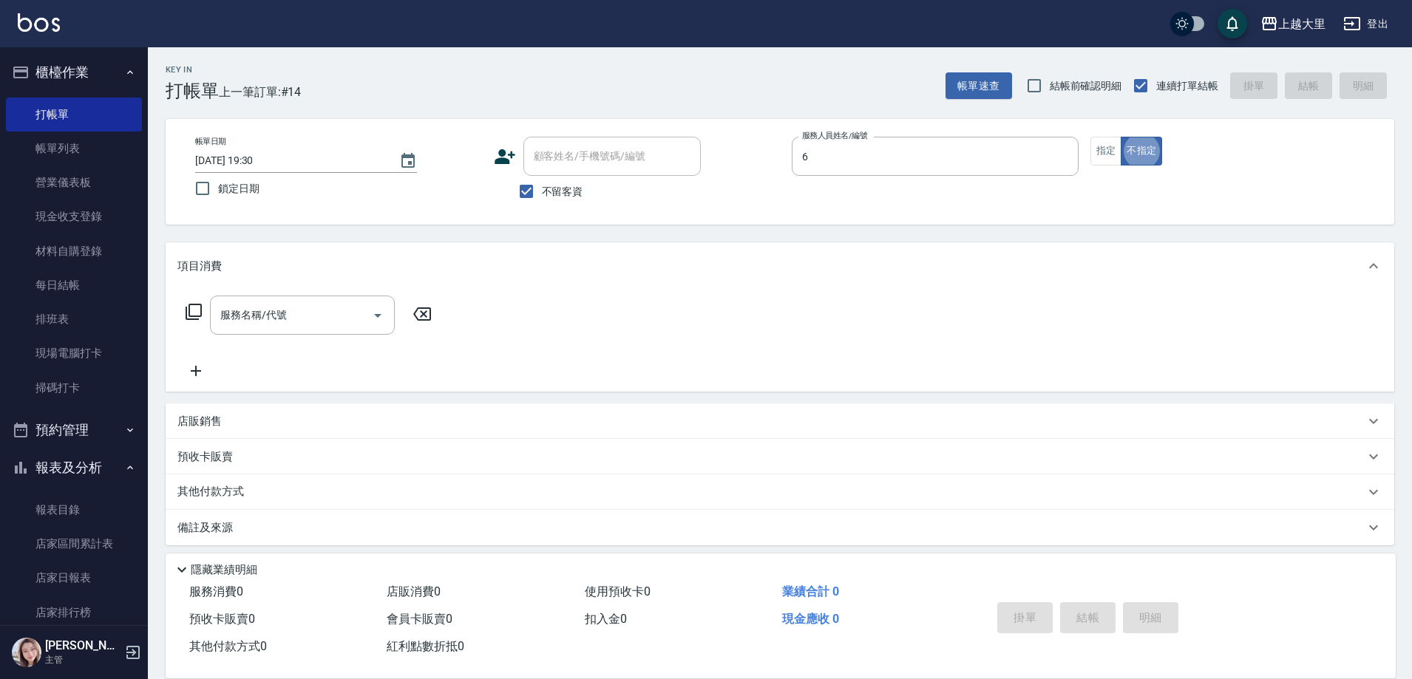
type input "[PERSON_NAME]比-6"
type button "false"
click at [1104, 152] on button "指定" at bounding box center [1107, 151] width 32 height 29
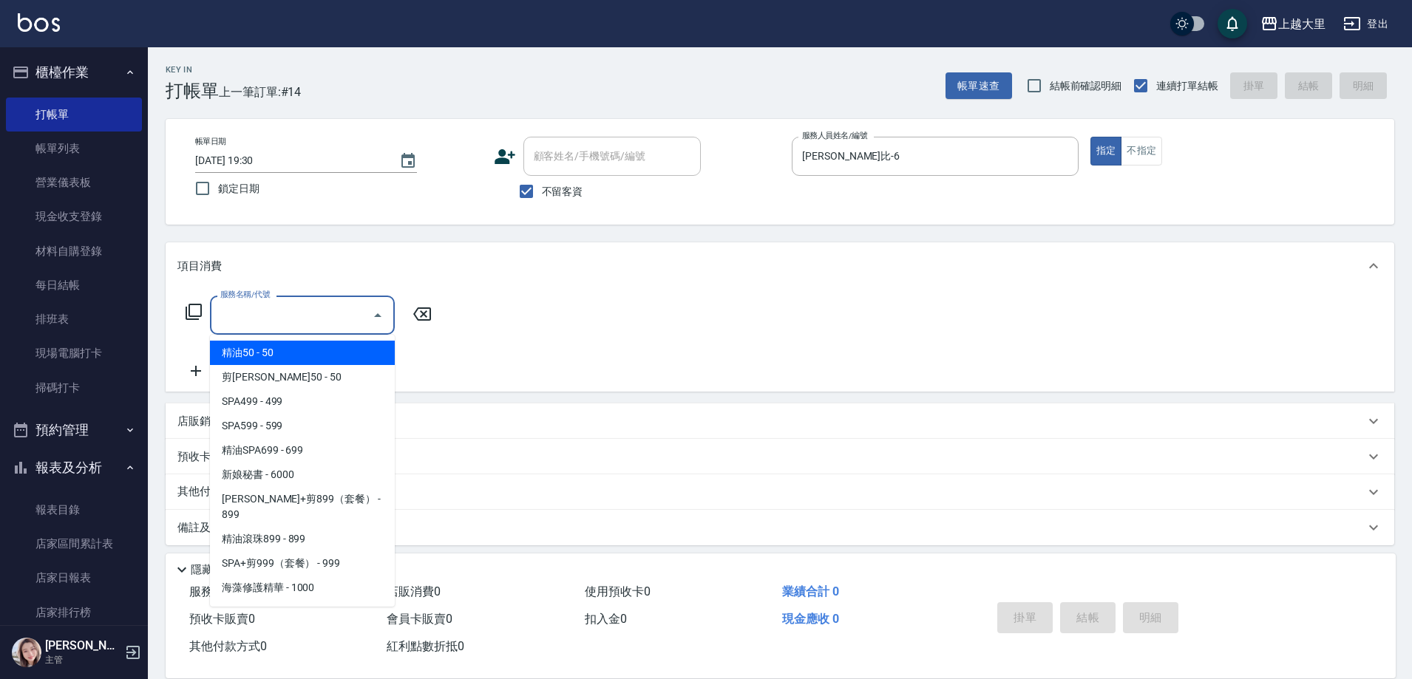
click at [243, 308] on input "服務名稱/代號" at bounding box center [291, 315] width 149 height 26
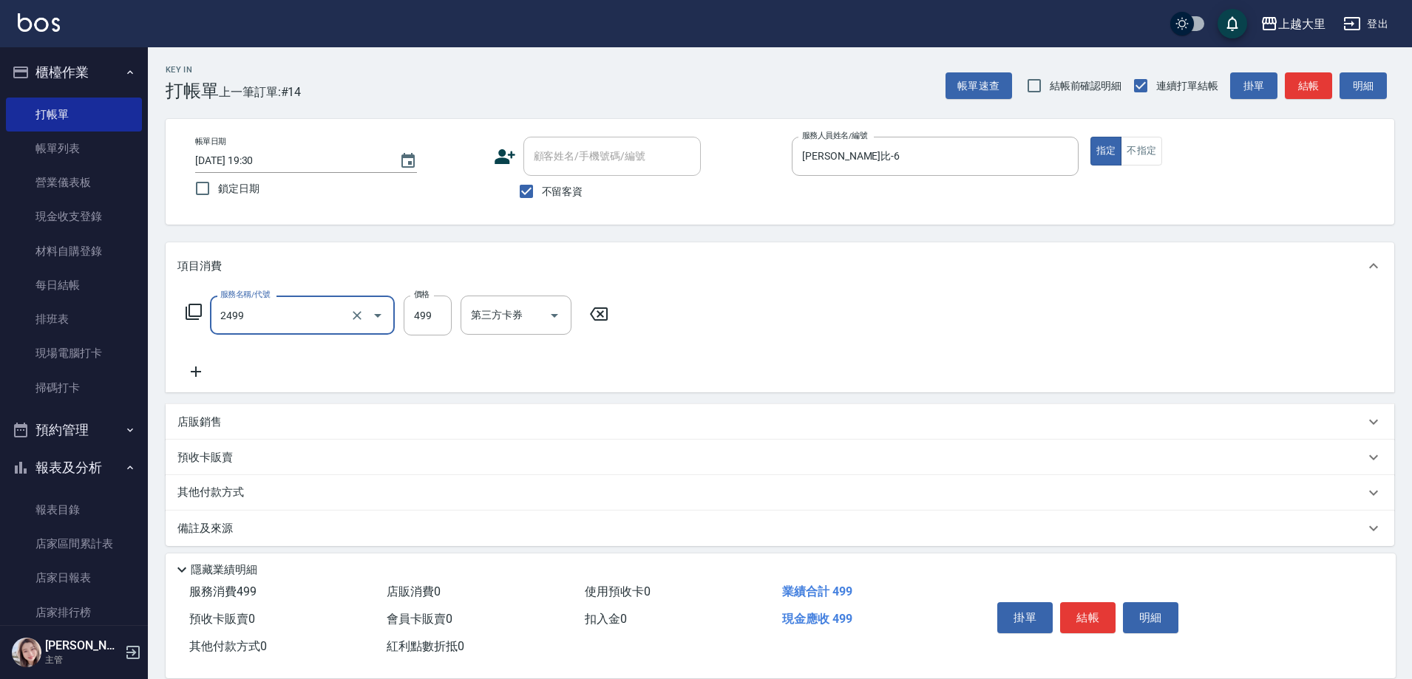
type input "499洗剪(2499)"
type input "500"
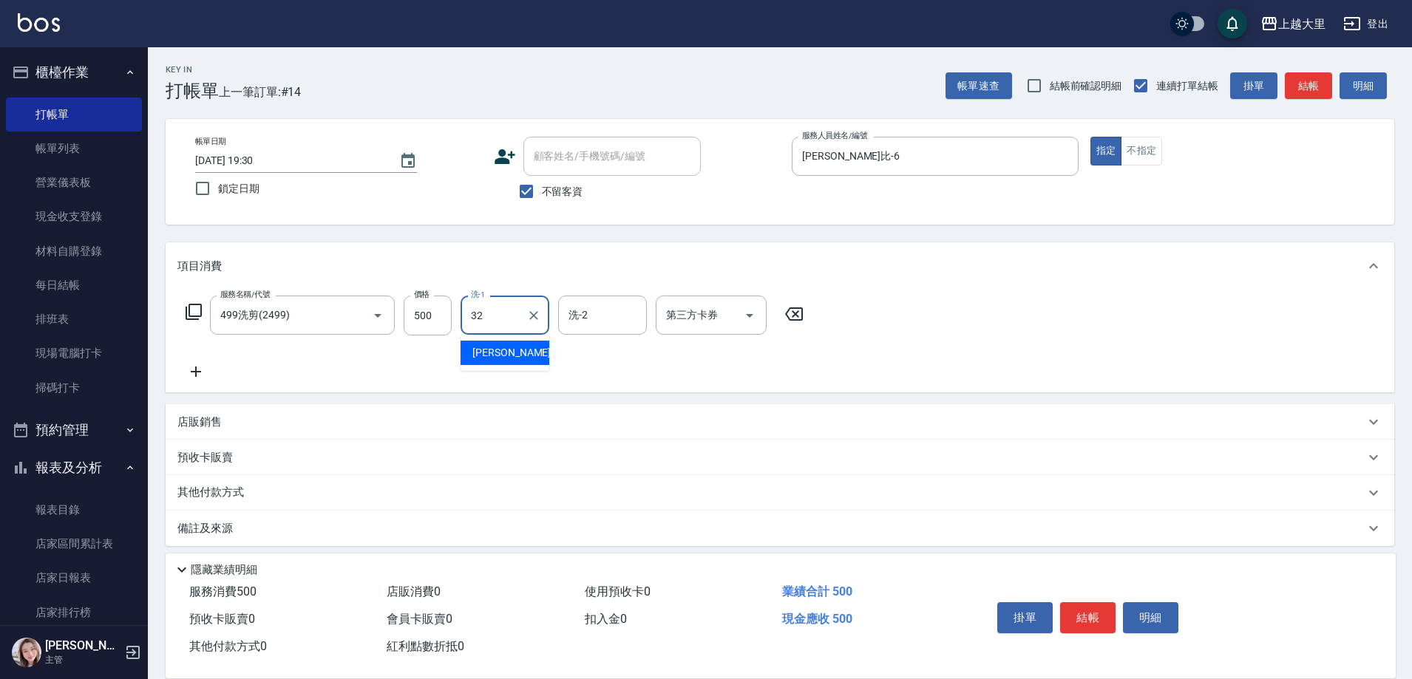
type input "[PERSON_NAME]-32"
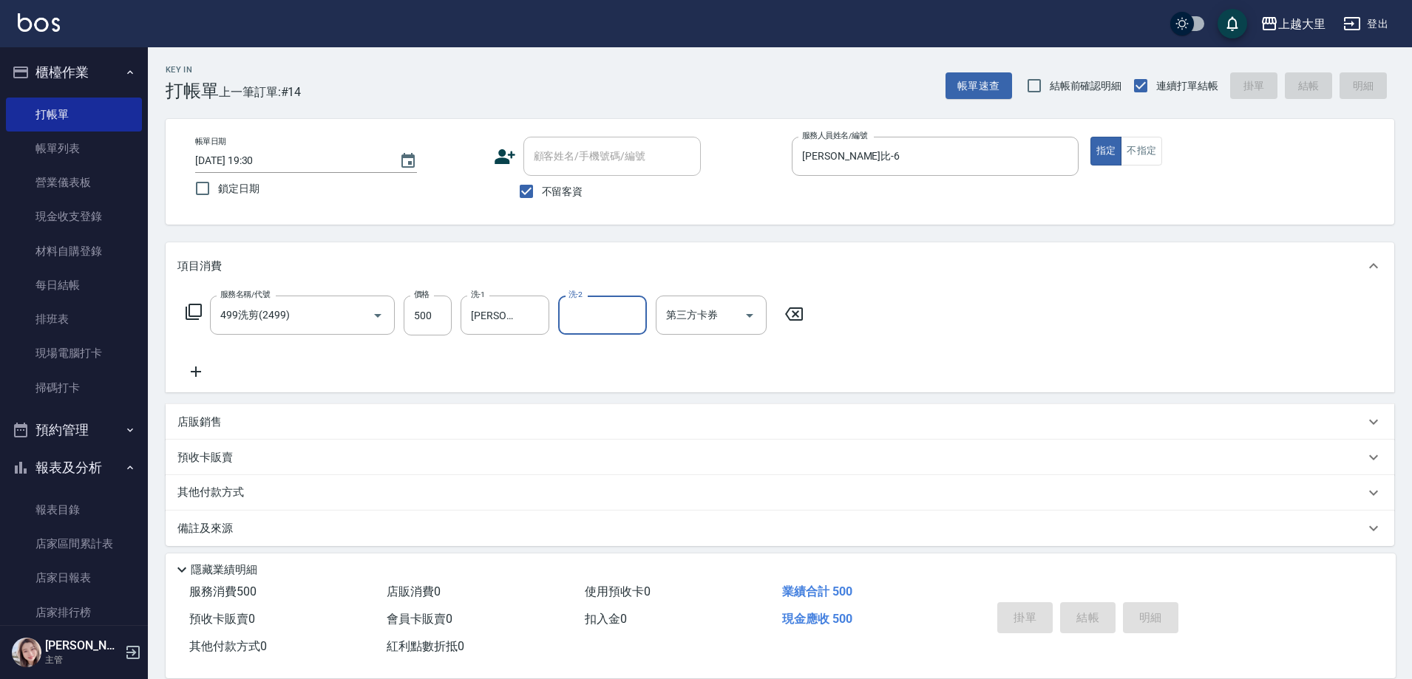
type input "[DATE] 20:41"
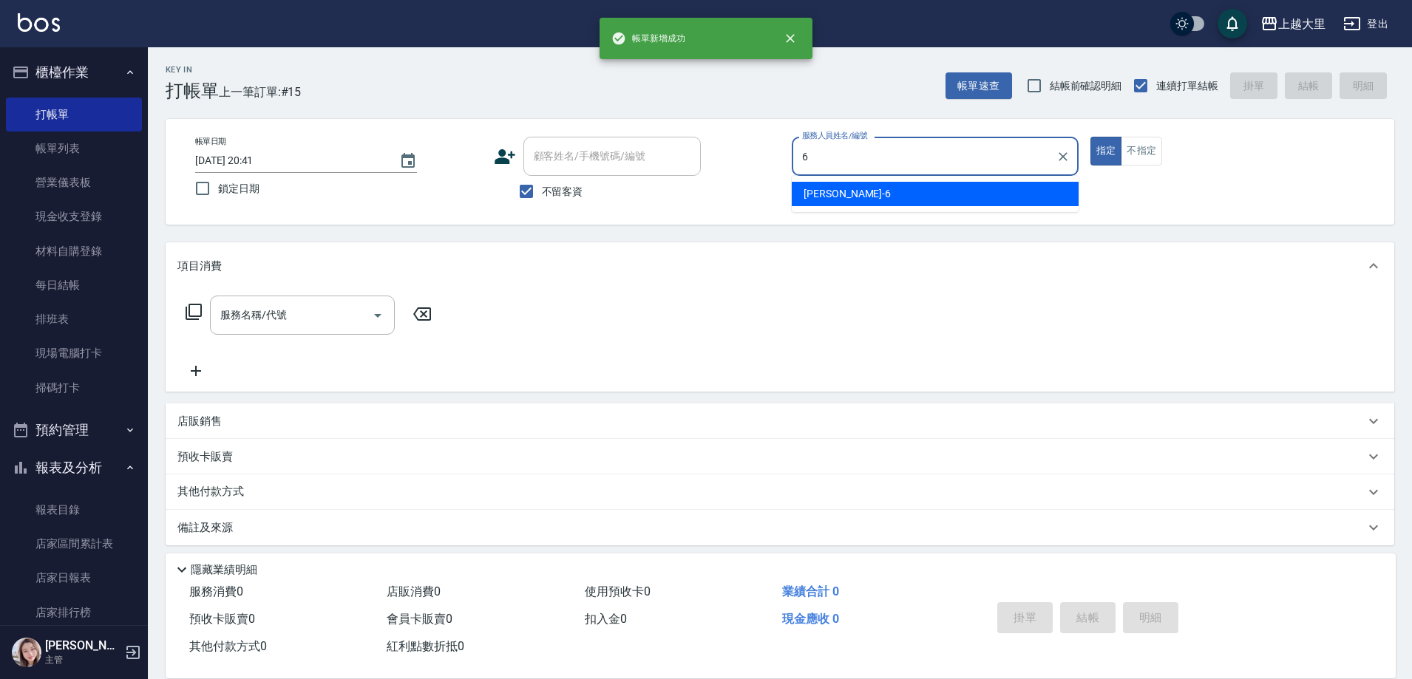
type input "[PERSON_NAME]比-6"
type button "true"
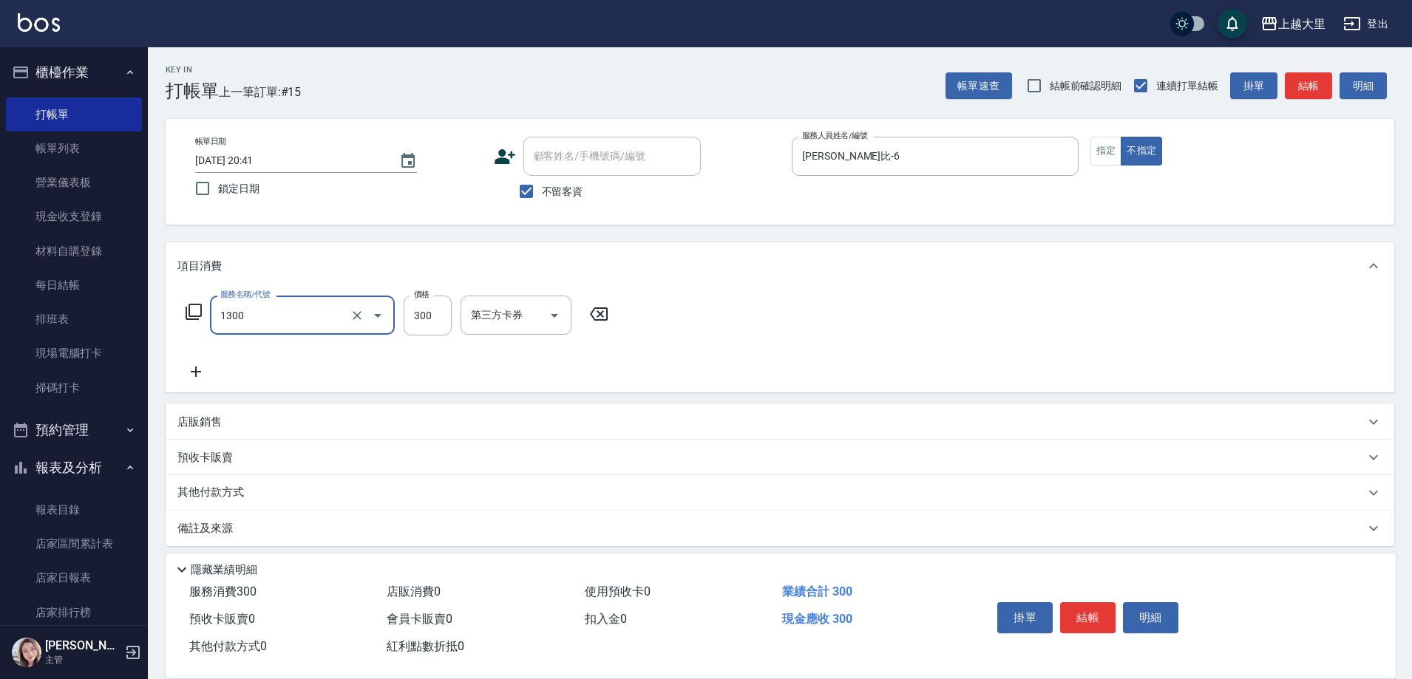
type input "健康洗髮(1300)"
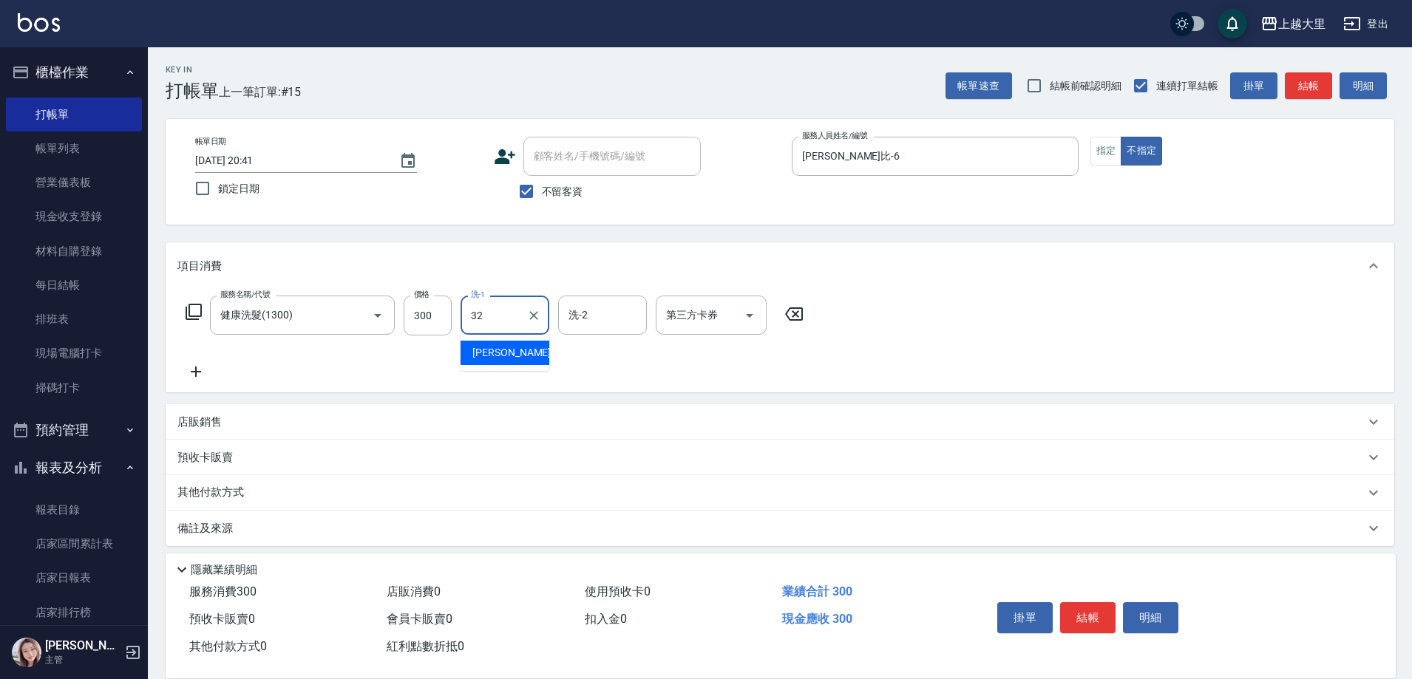
type input "[PERSON_NAME]-32"
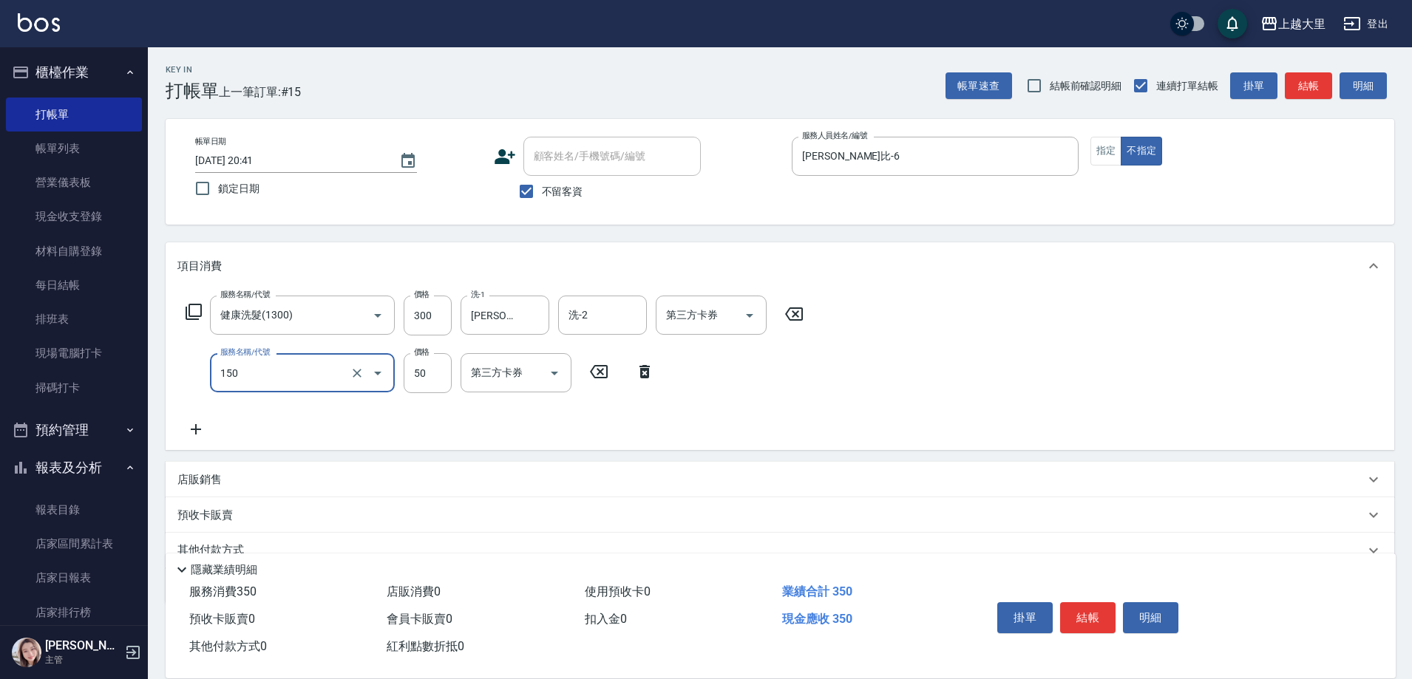
type input "精油50(150)"
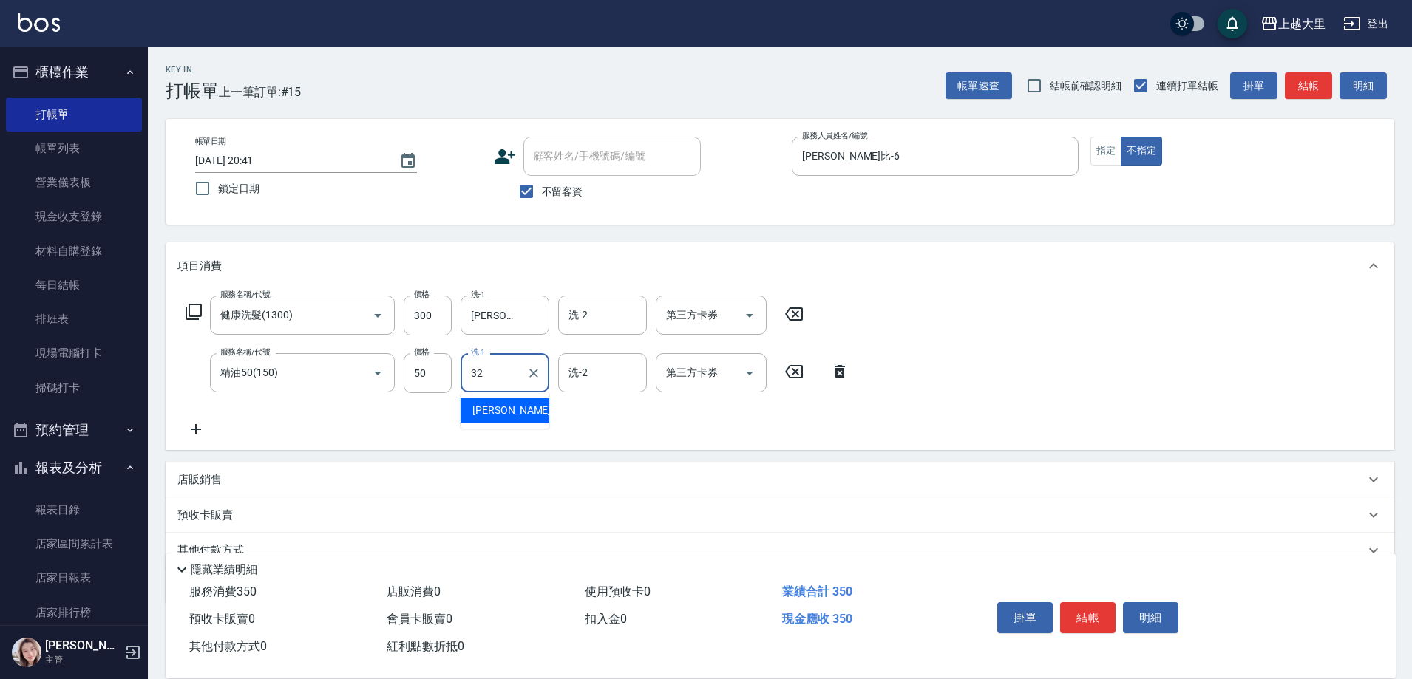
type input "[PERSON_NAME]-32"
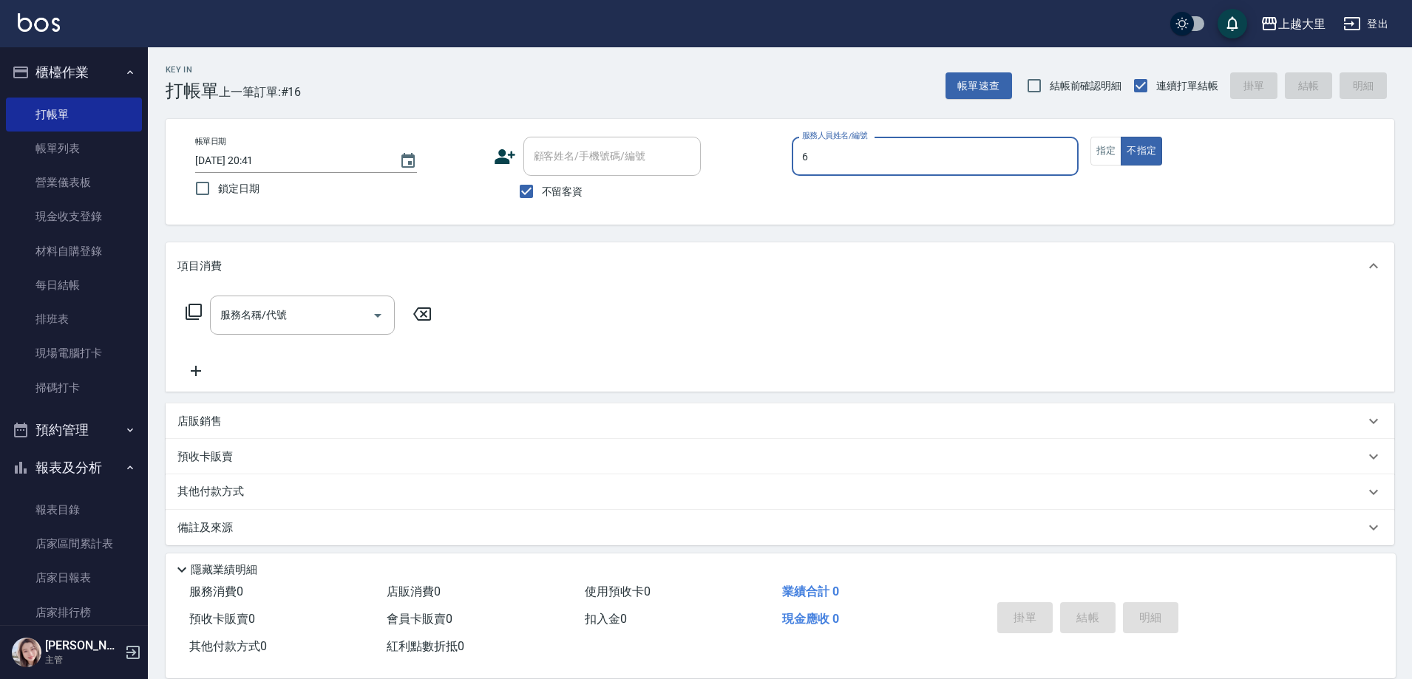
type input "[PERSON_NAME]比-6"
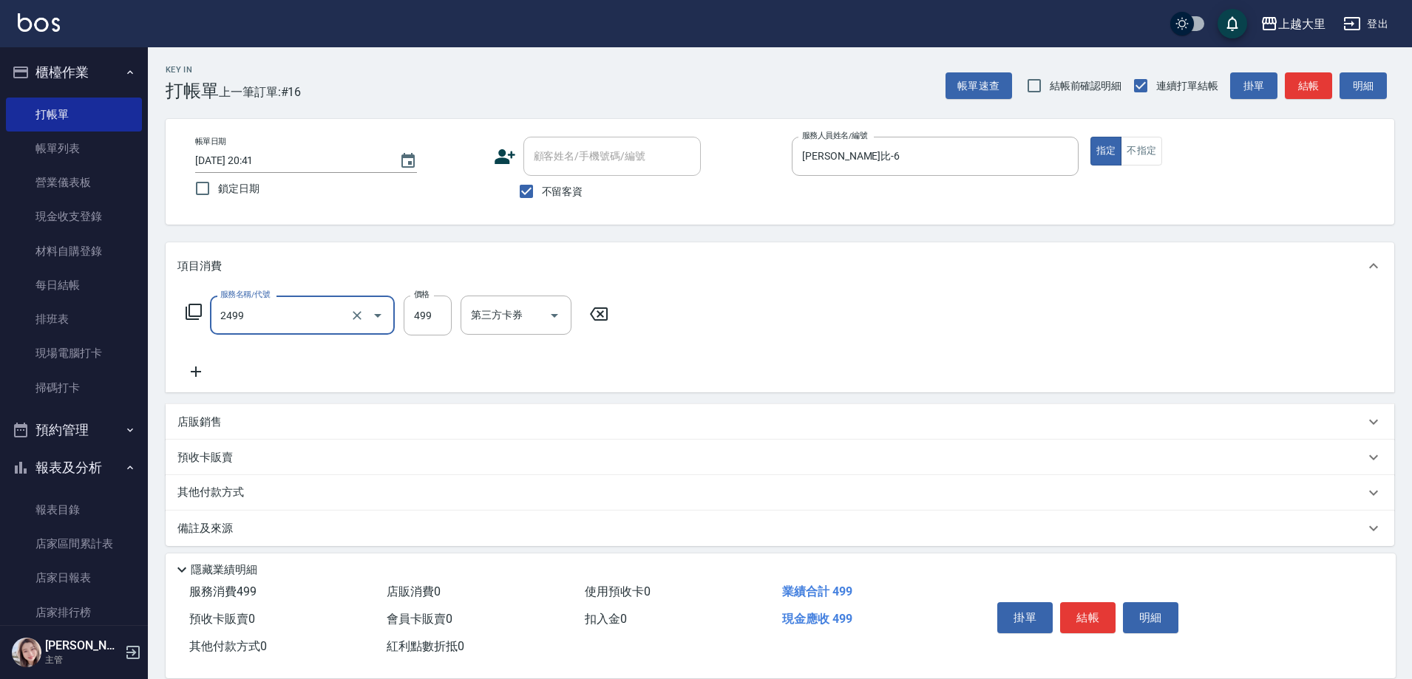
type input "499洗剪(2499)"
type input "500"
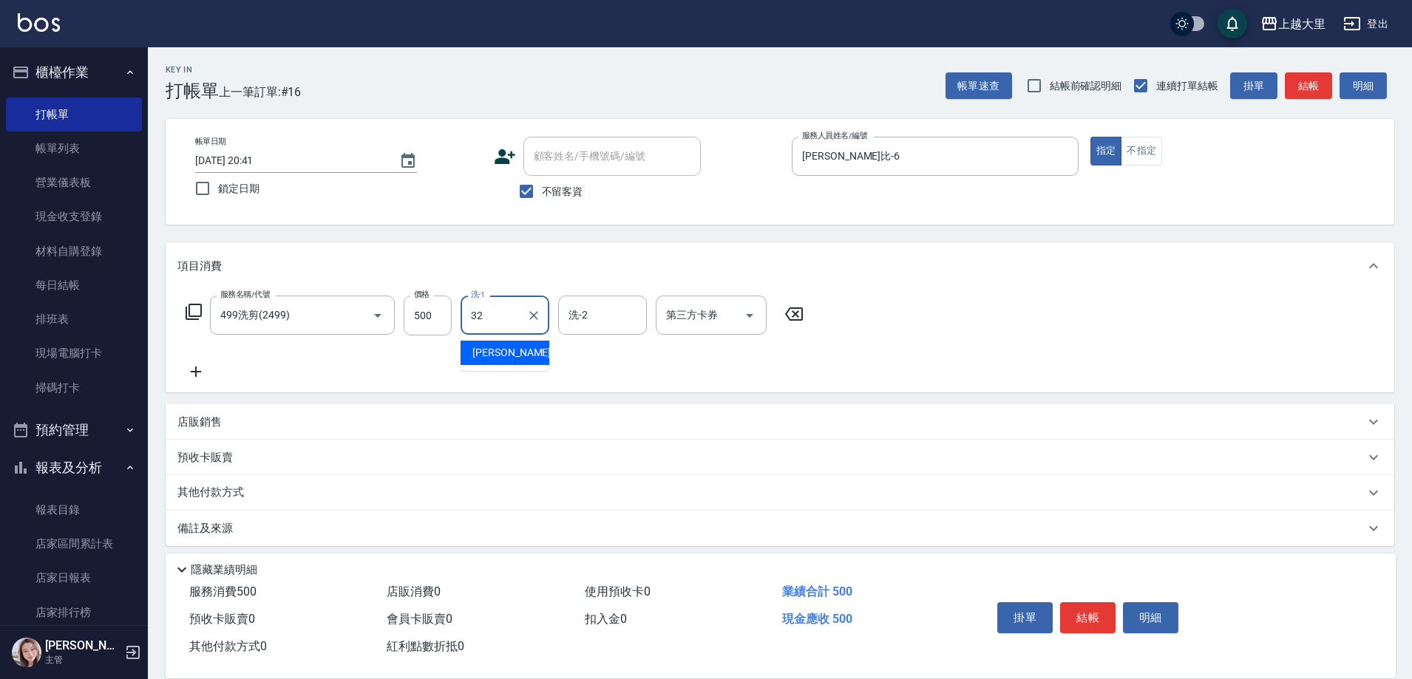
type input "[PERSON_NAME]-32"
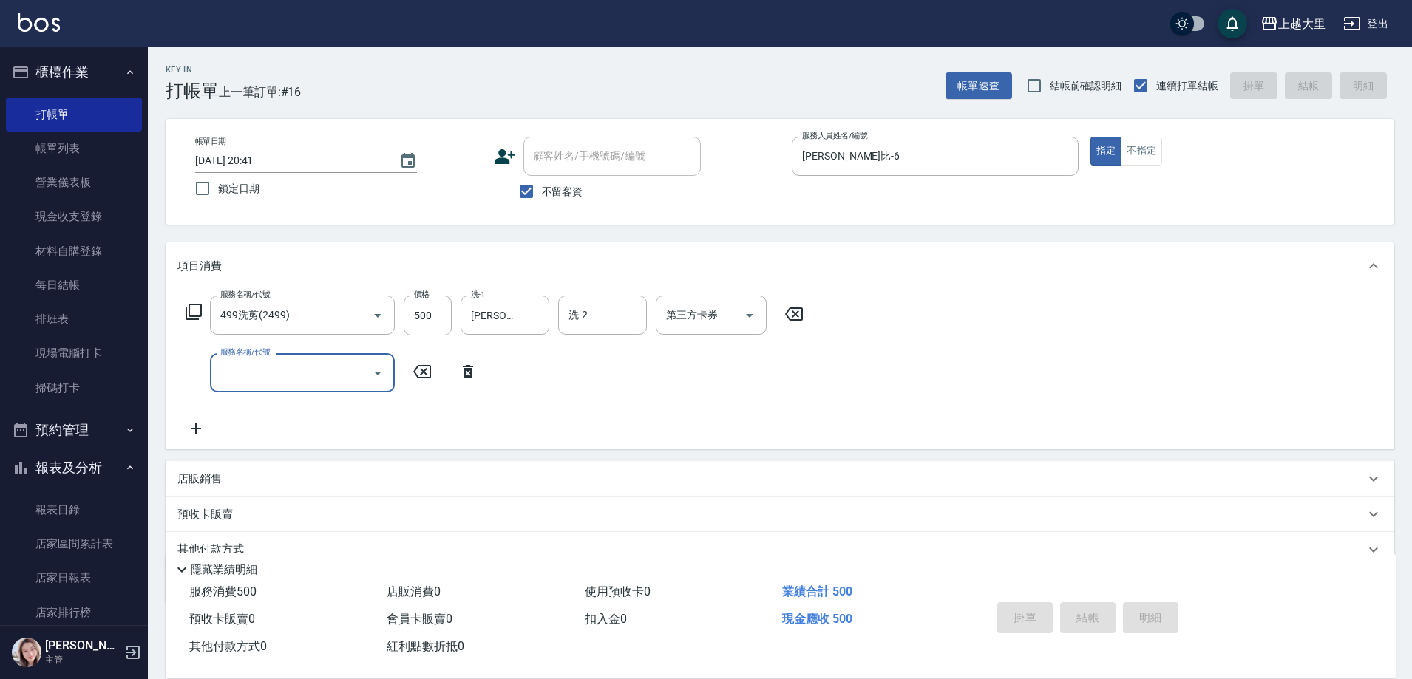
type input "[DATE] 20:49"
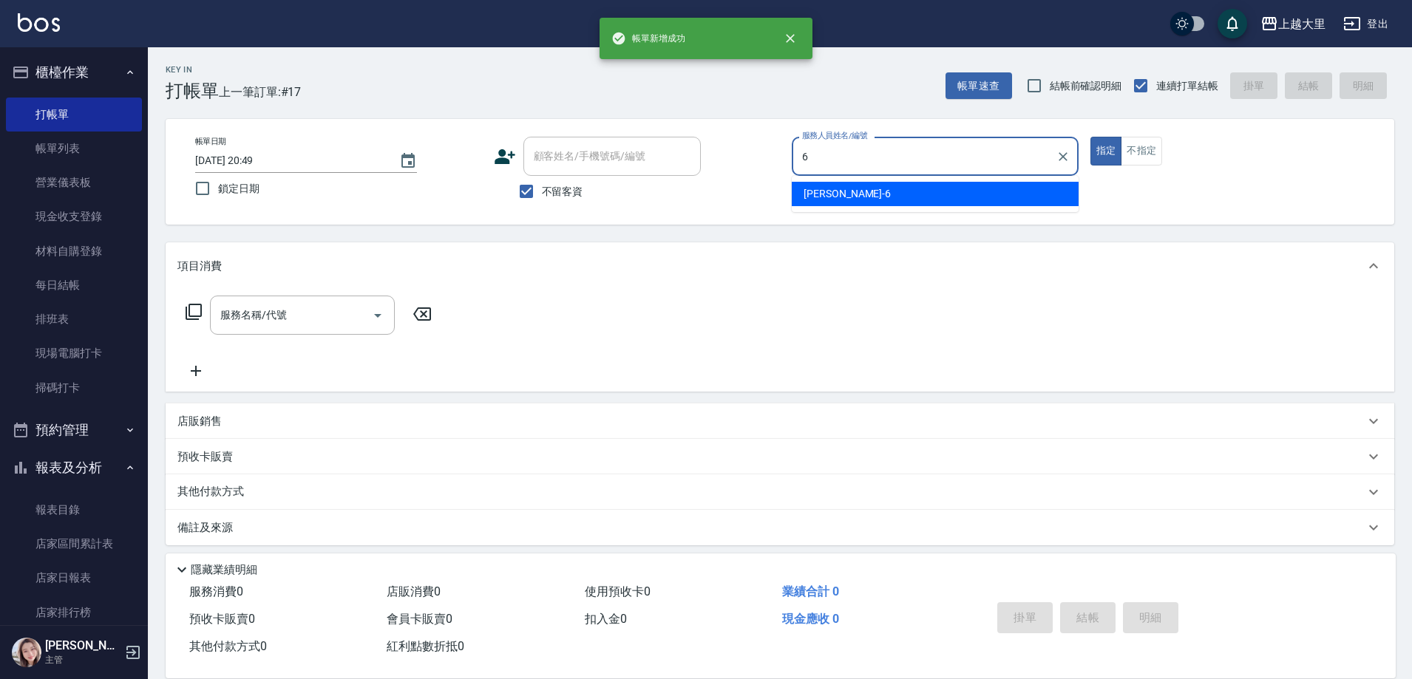
type input "[PERSON_NAME]比-6"
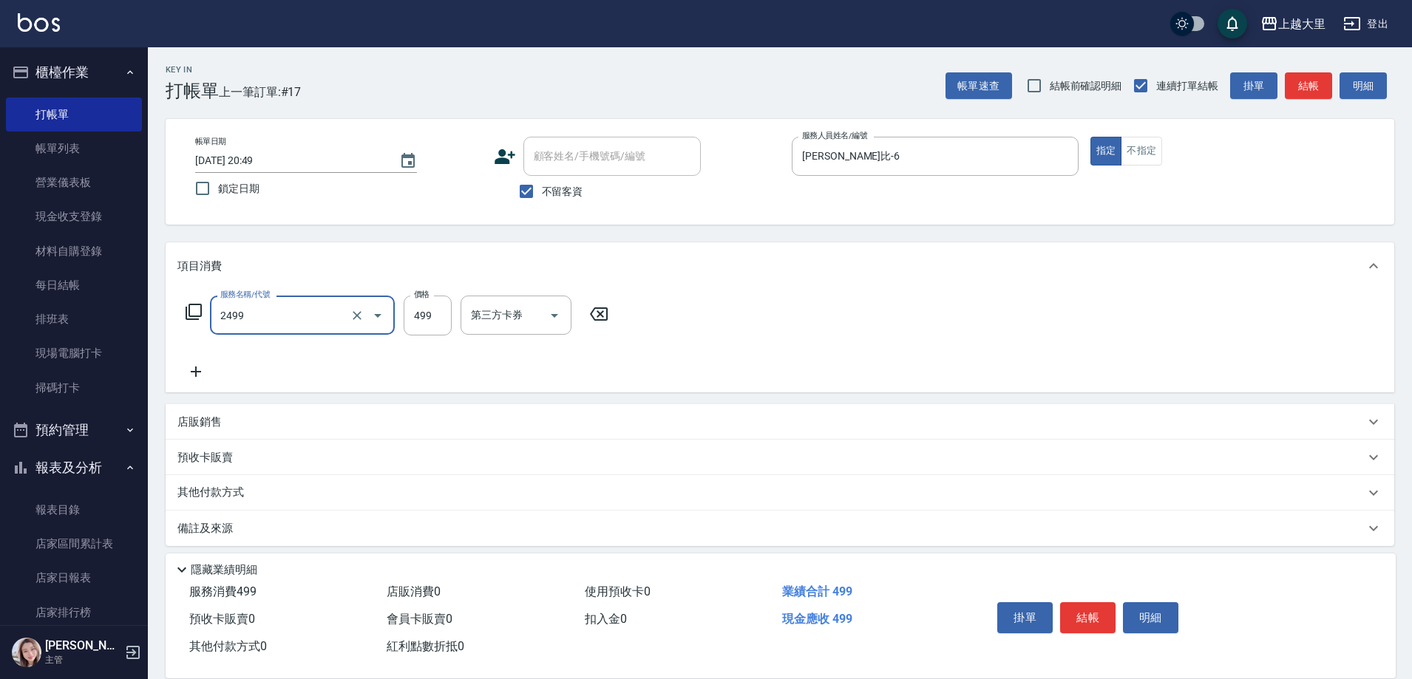
type input "499洗剪(2499)"
type input "500"
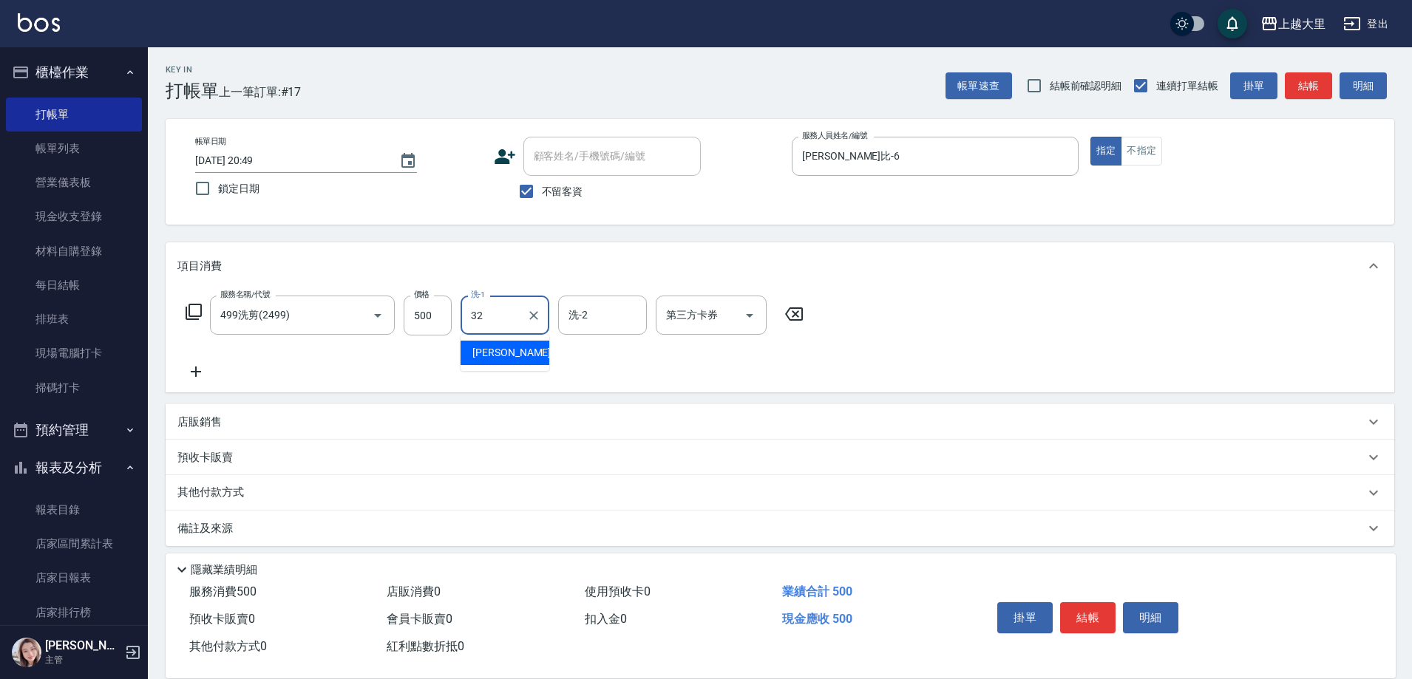
type input "[PERSON_NAME]-32"
click at [1090, 611] on button "結帳" at bounding box center [1087, 618] width 55 height 31
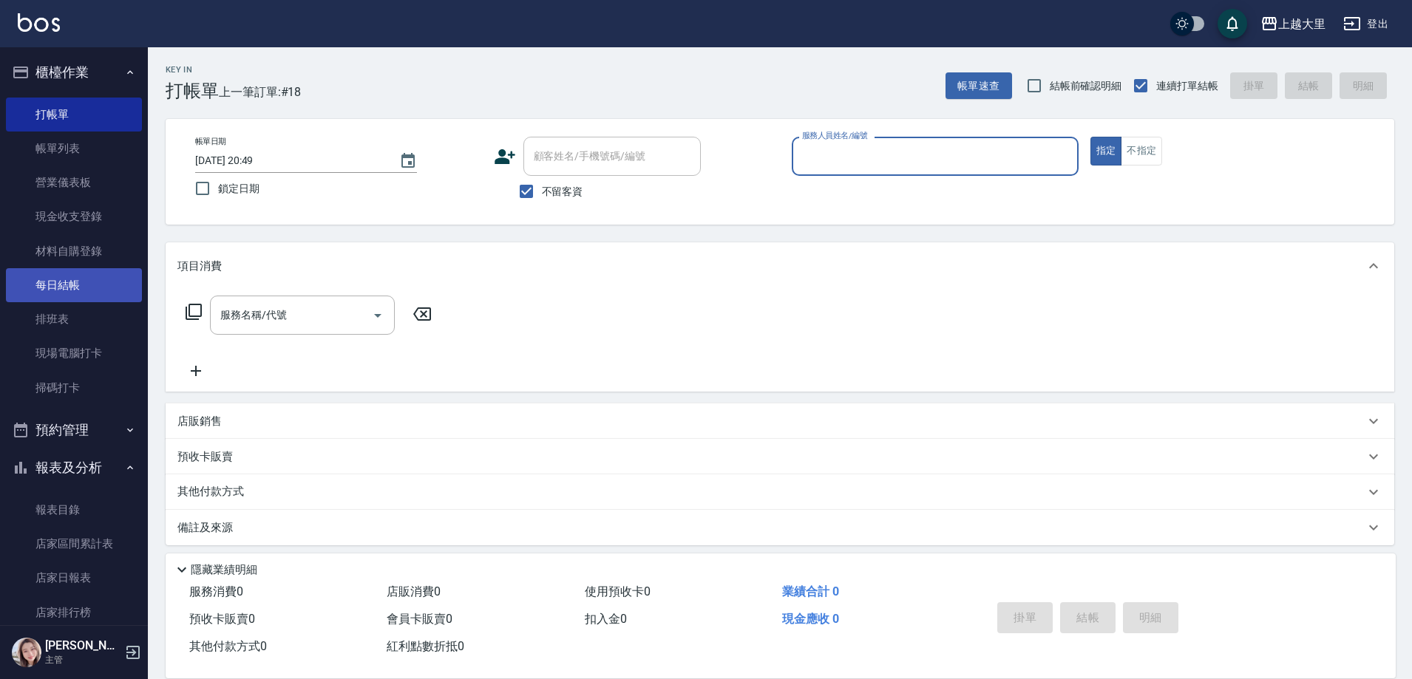
click at [98, 278] on link "每日結帳" at bounding box center [74, 285] width 136 height 34
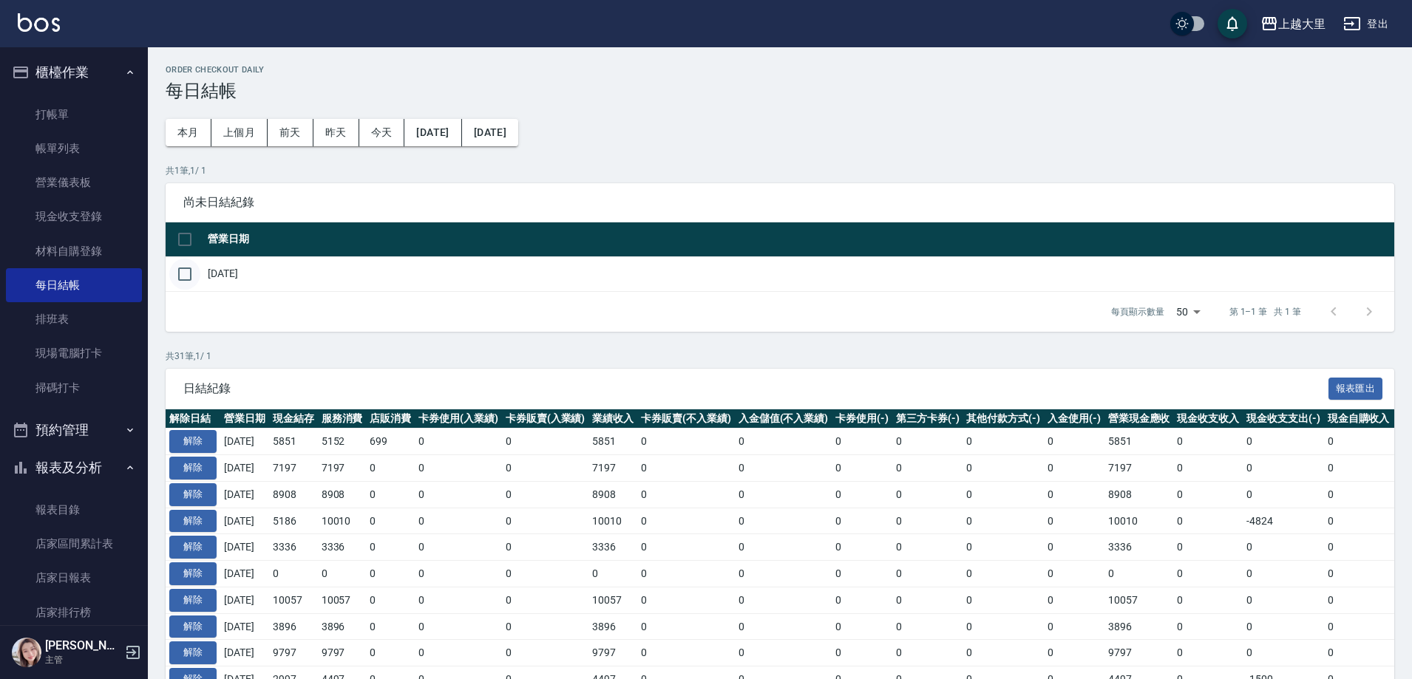
click at [186, 275] on input "checkbox" at bounding box center [184, 274] width 31 height 31
checkbox input "true"
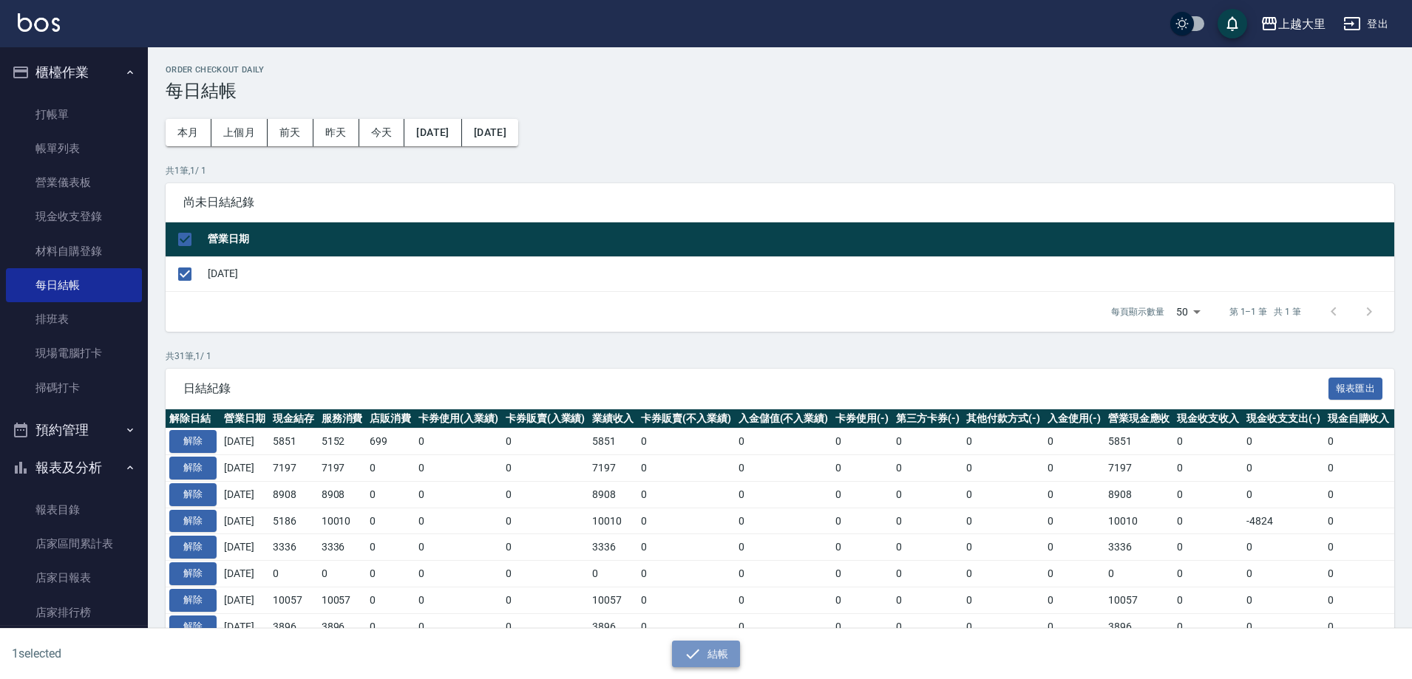
click at [730, 665] on button "結帳" at bounding box center [706, 654] width 69 height 27
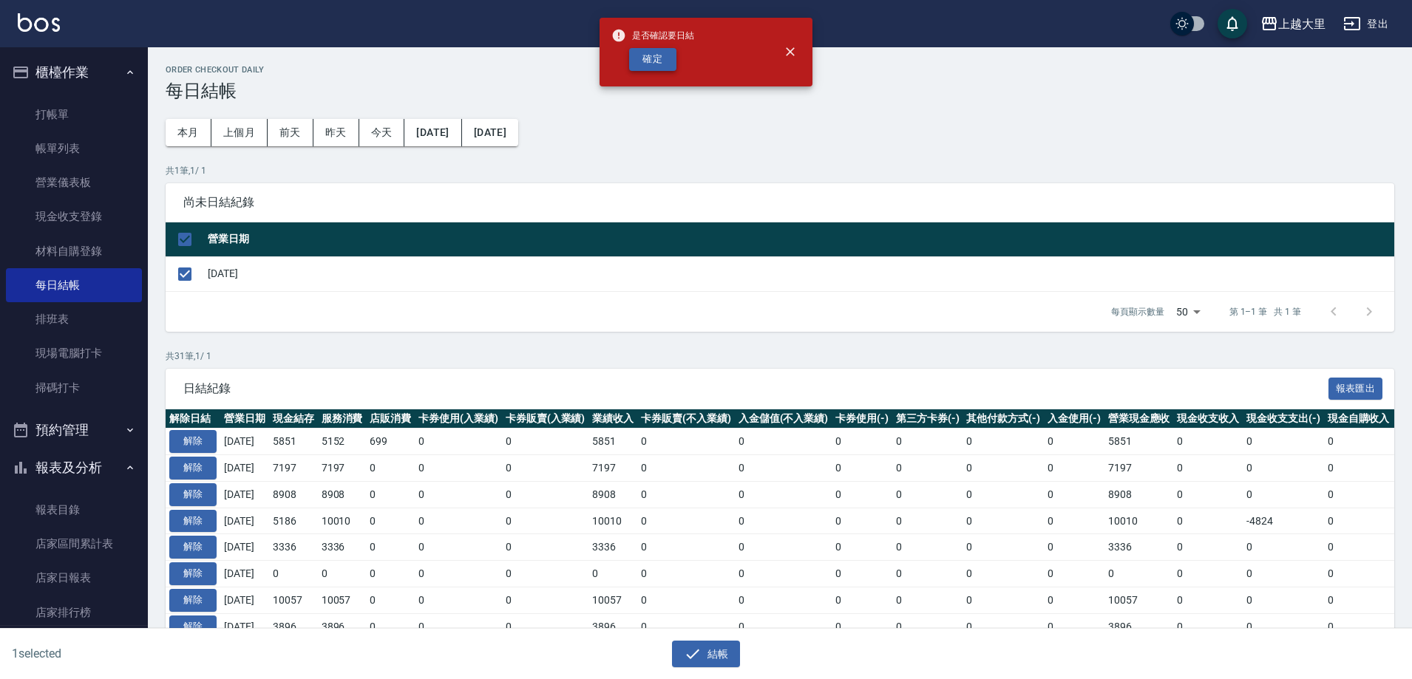
click at [656, 62] on button "確定" at bounding box center [652, 59] width 47 height 23
checkbox input "false"
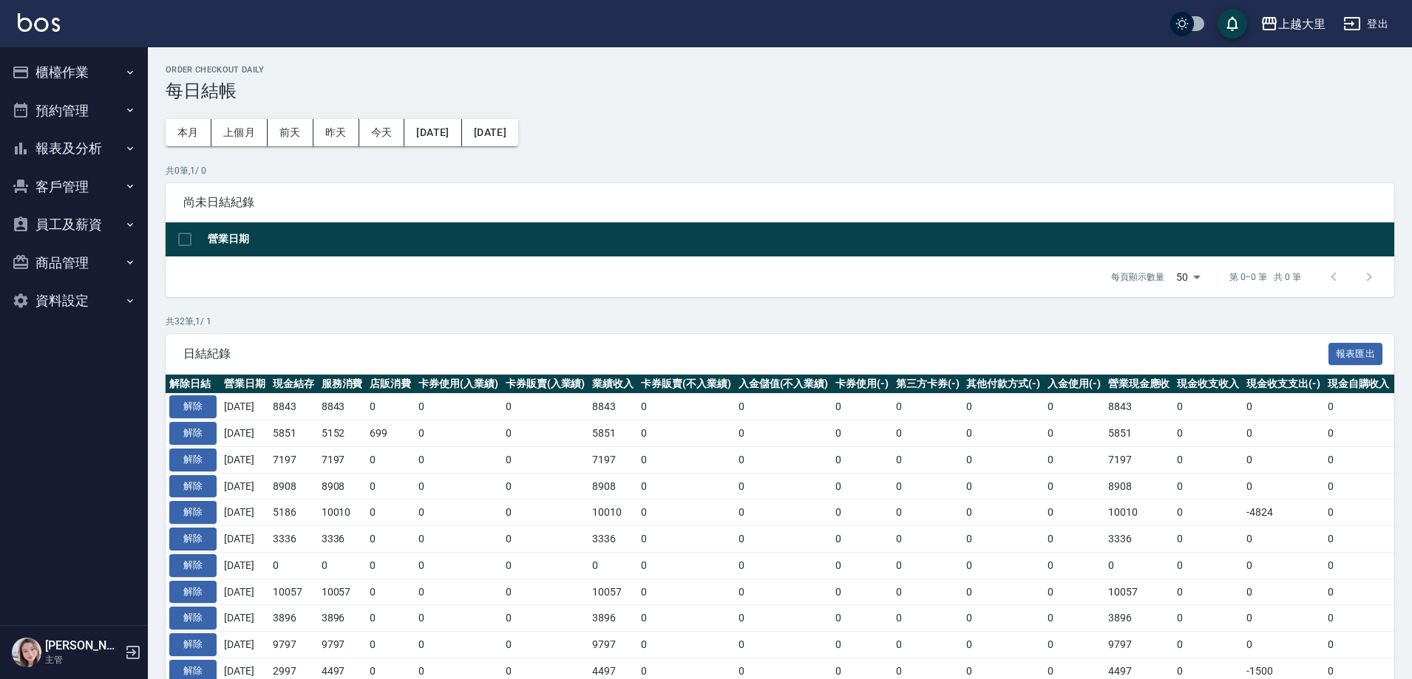
click at [99, 147] on button "報表及分析" at bounding box center [74, 148] width 136 height 38
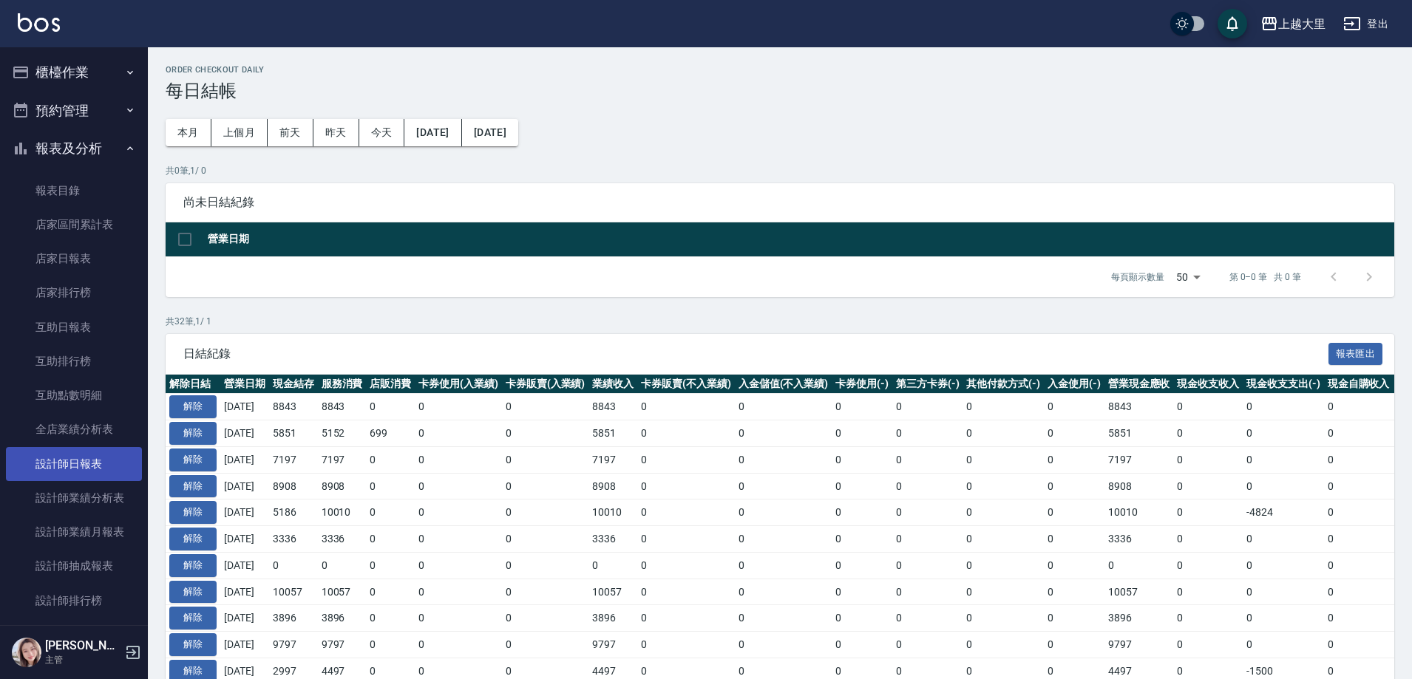
click at [98, 461] on link "設計師日報表" at bounding box center [74, 464] width 136 height 34
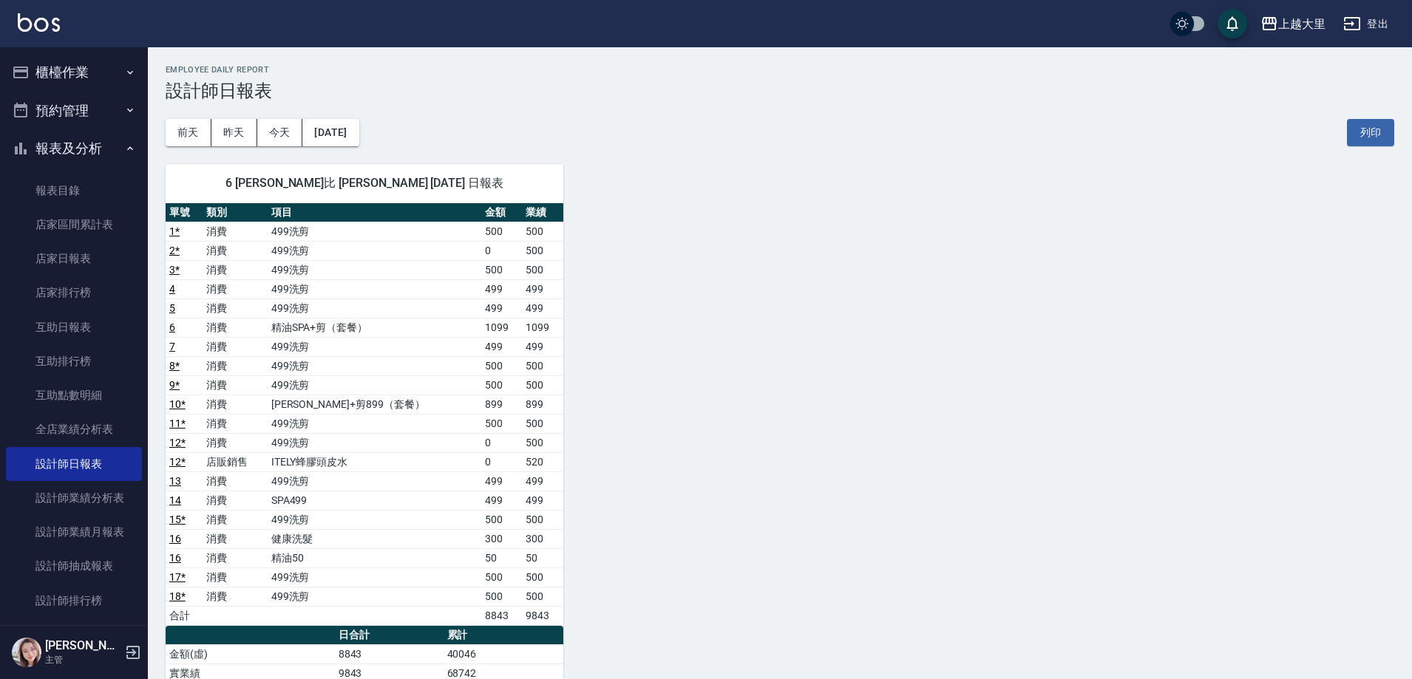
scroll to position [148, 0]
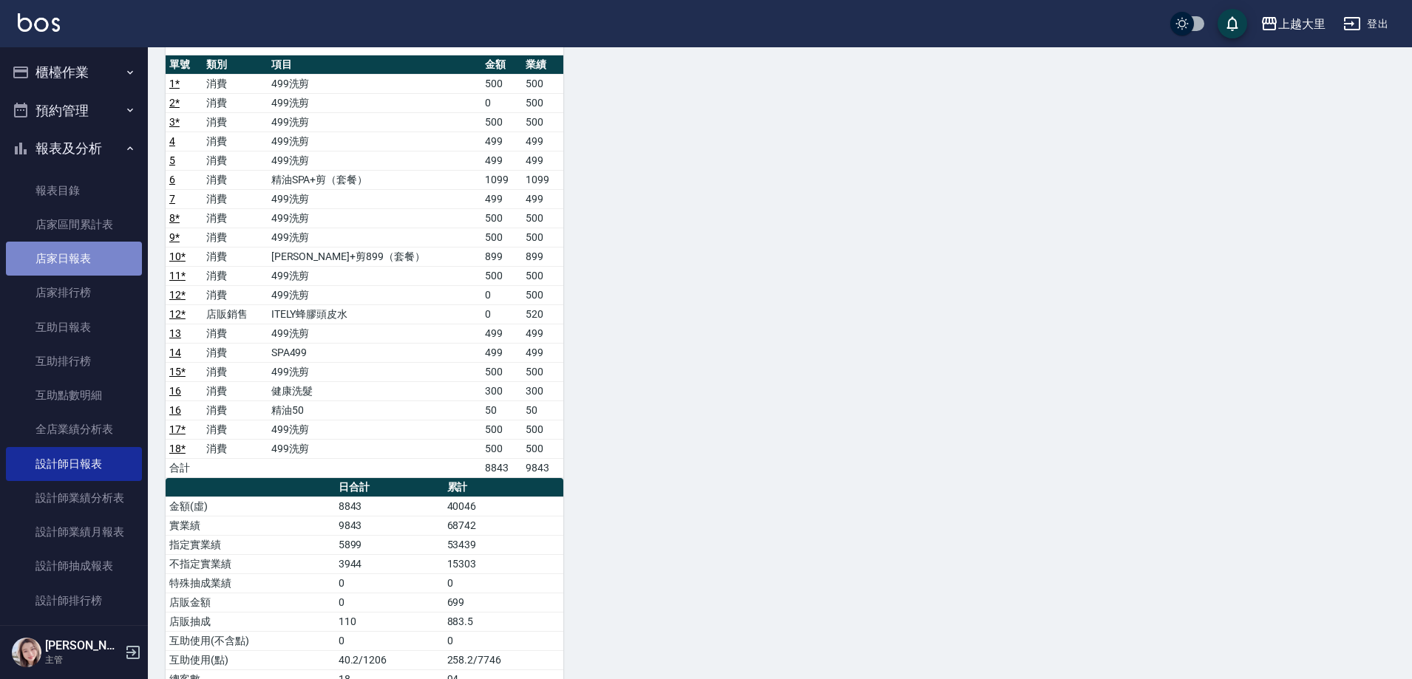
click at [103, 264] on link "店家日報表" at bounding box center [74, 259] width 136 height 34
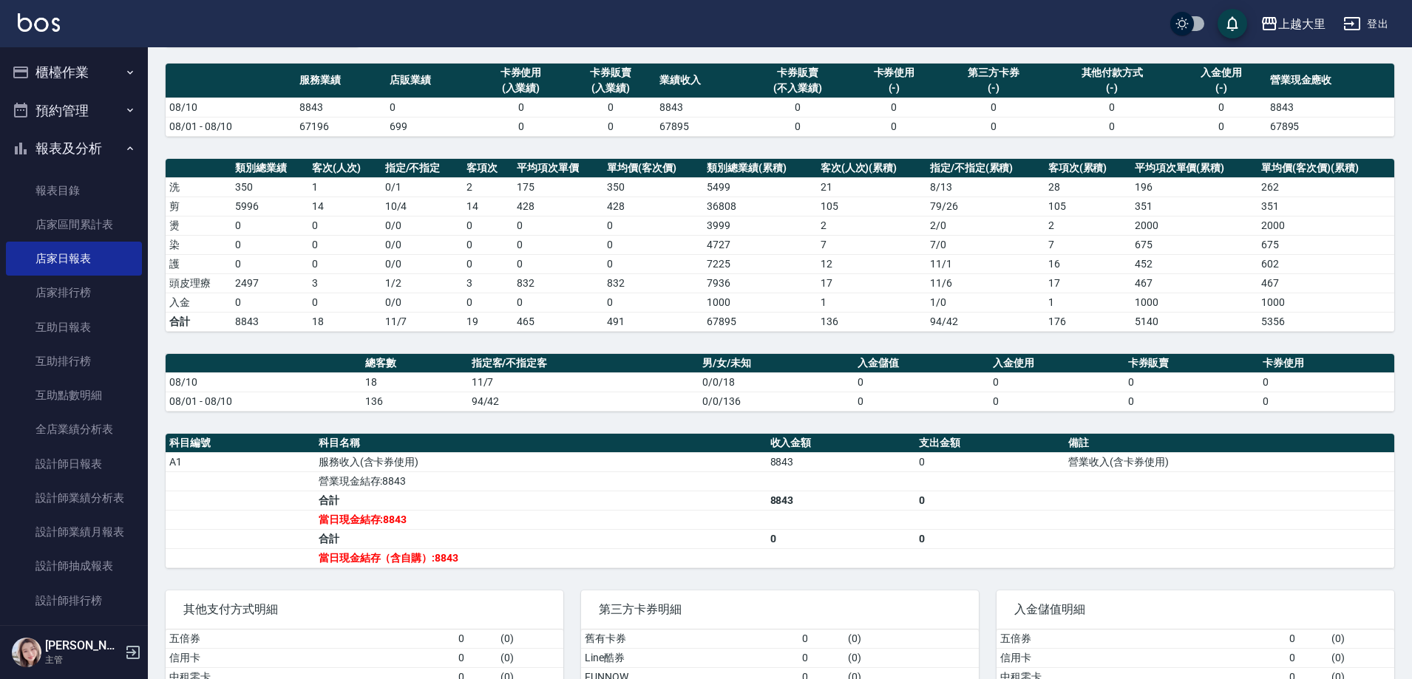
scroll to position [221, 0]
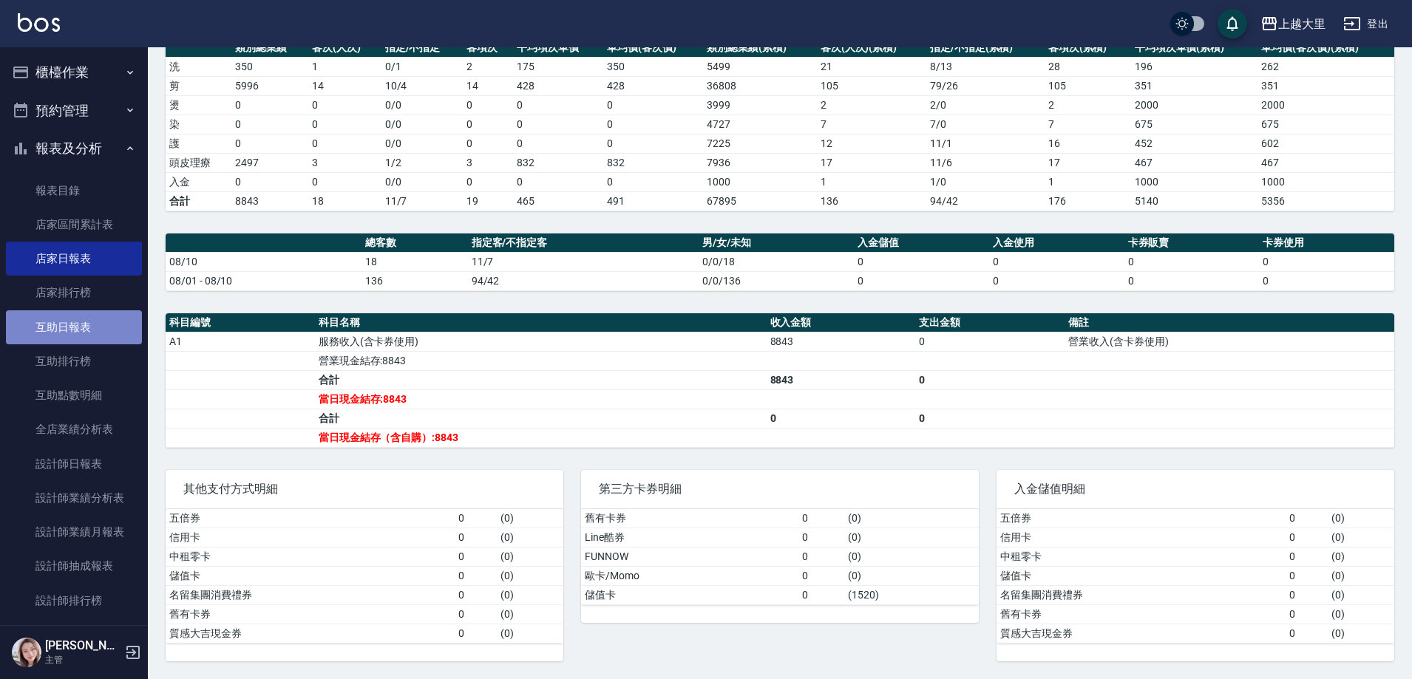
click at [86, 325] on link "互助日報表" at bounding box center [74, 328] width 136 height 34
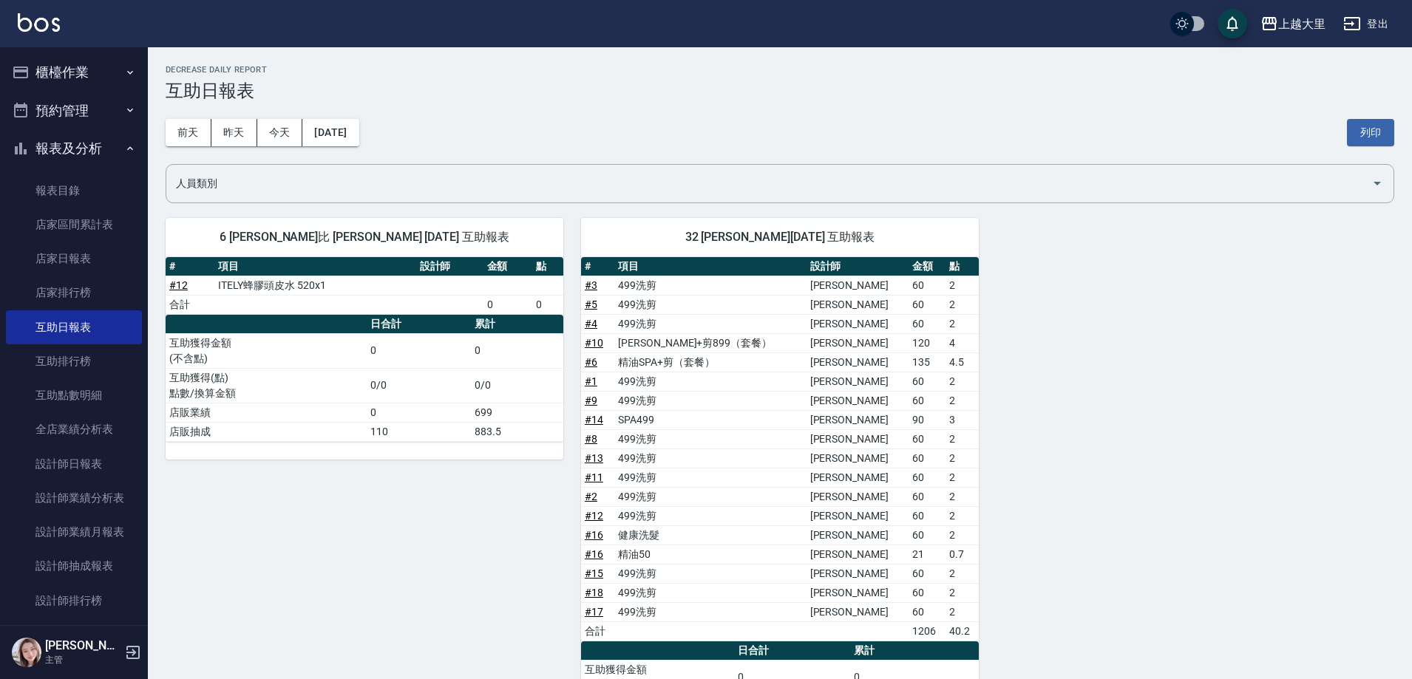
click at [109, 75] on button "櫃檯作業" at bounding box center [74, 72] width 136 height 38
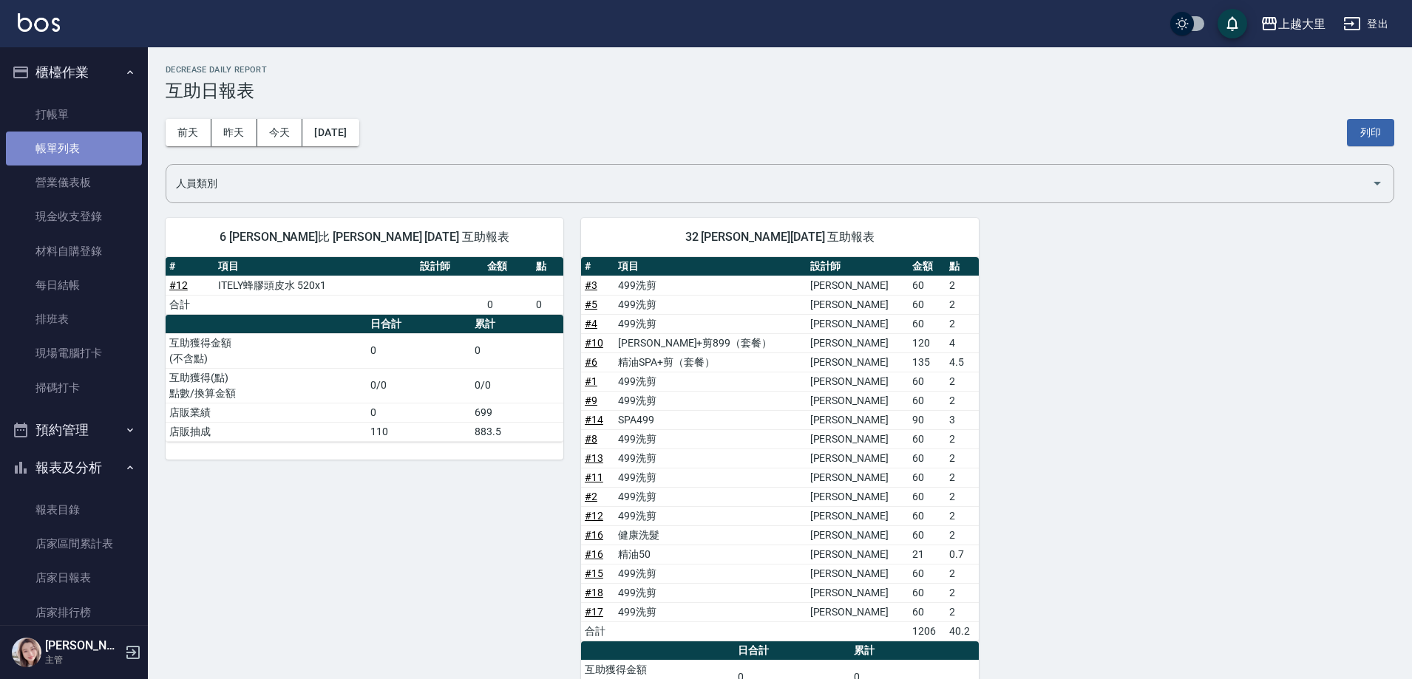
click at [101, 149] on link "帳單列表" at bounding box center [74, 149] width 136 height 34
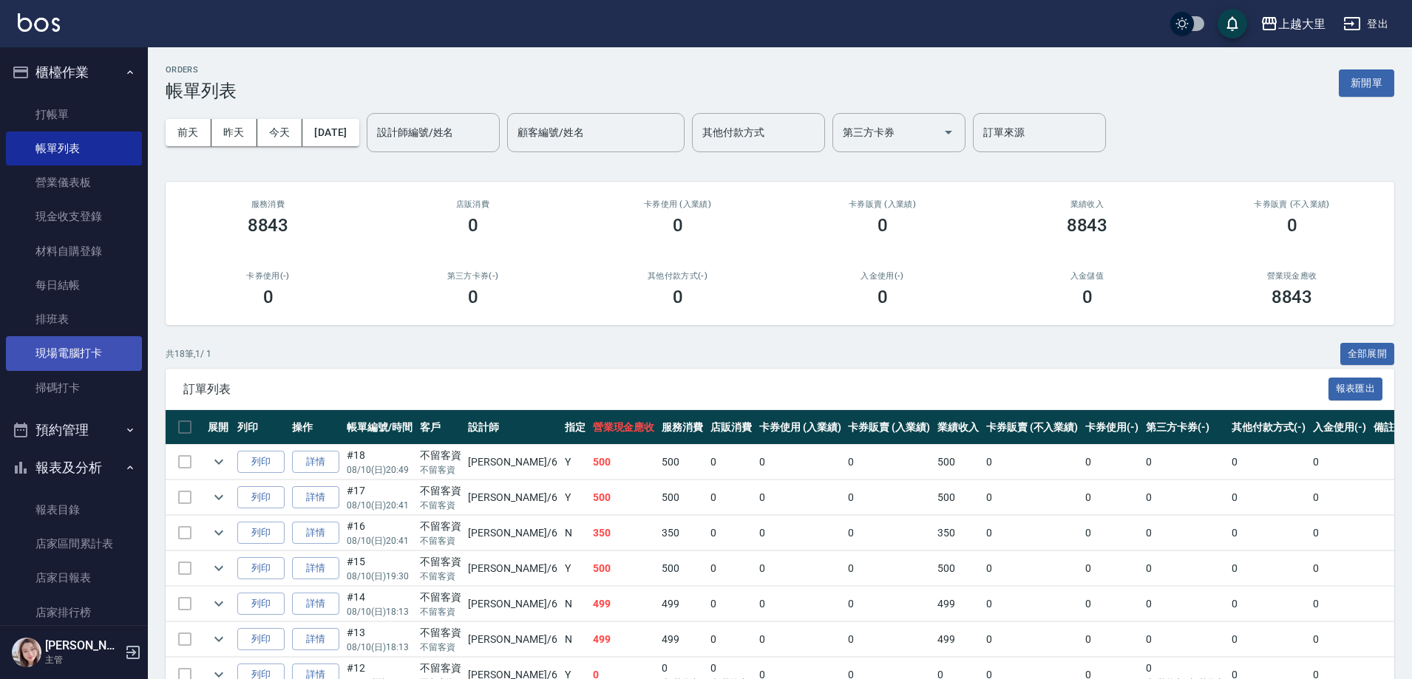
click at [87, 361] on link "現場電腦打卡" at bounding box center [74, 353] width 136 height 34
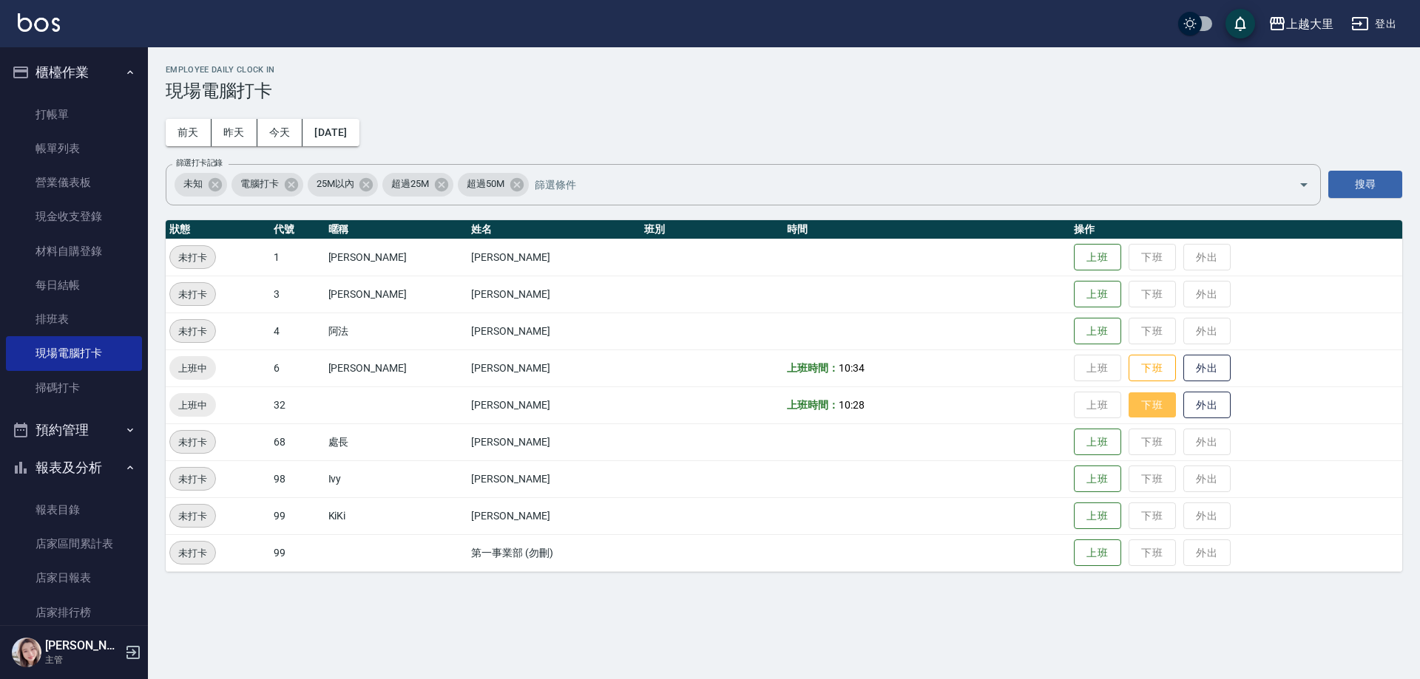
click at [1158, 415] on button "下班" at bounding box center [1151, 406] width 47 height 26
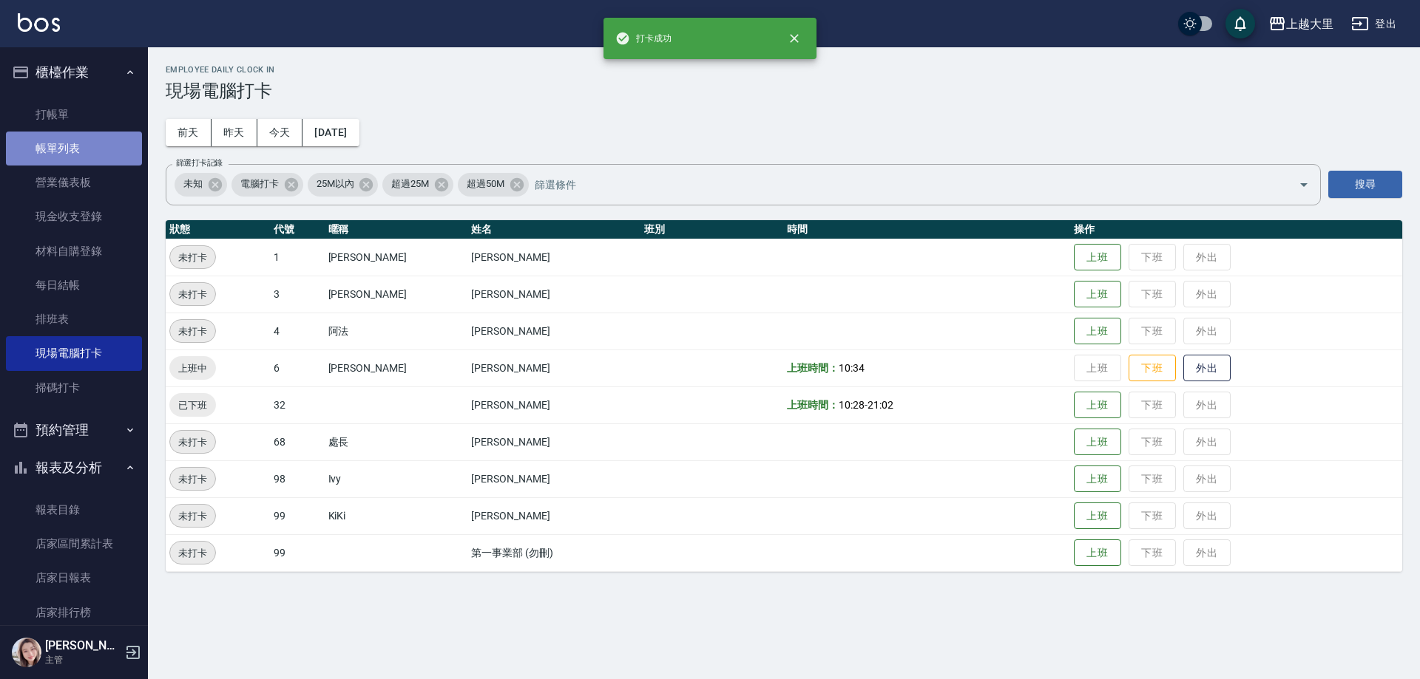
click at [75, 138] on link "帳單列表" at bounding box center [74, 149] width 136 height 34
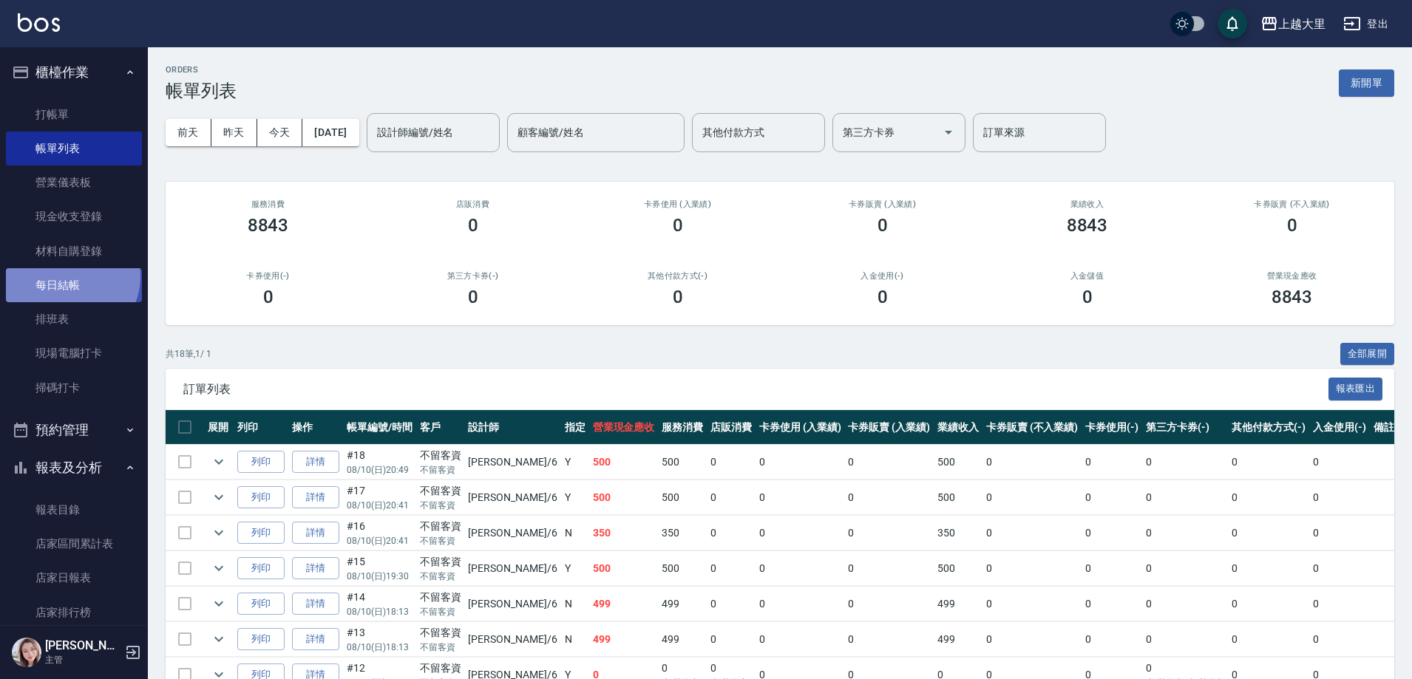
click at [69, 277] on link "每日結帳" at bounding box center [74, 285] width 136 height 34
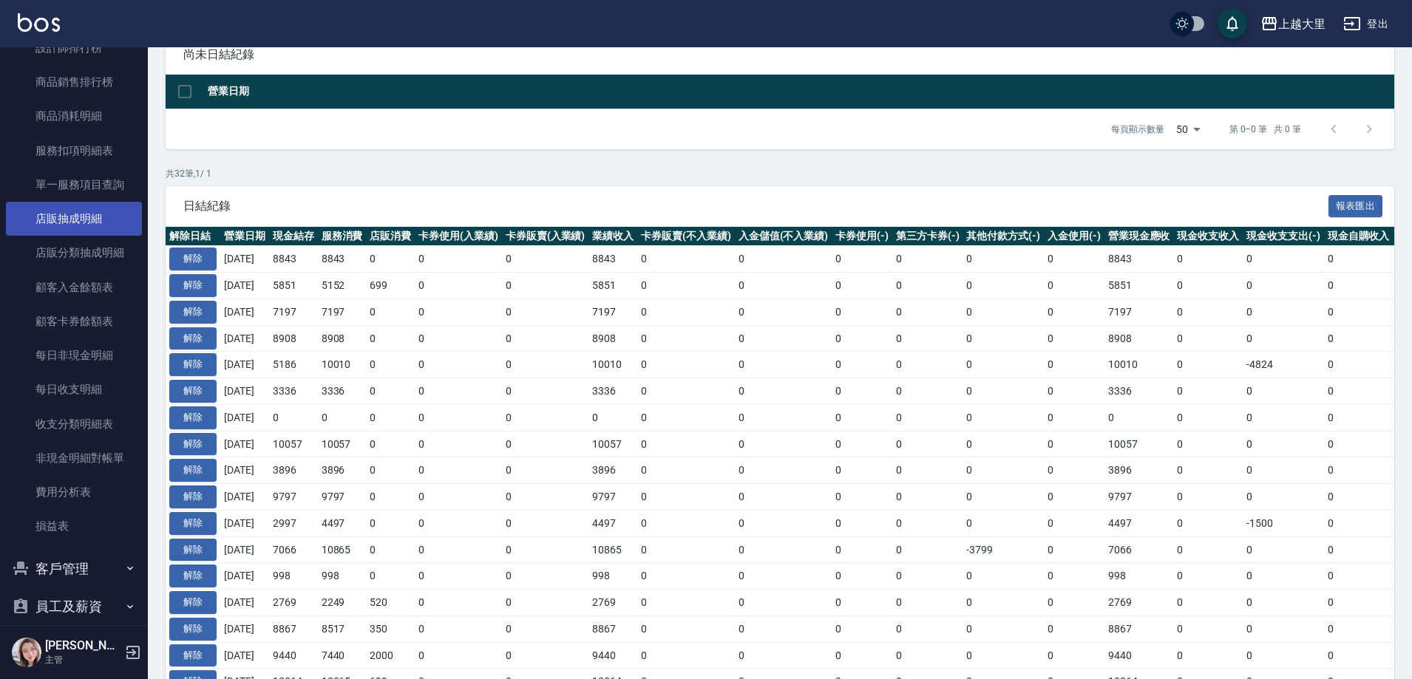
scroll to position [961, 0]
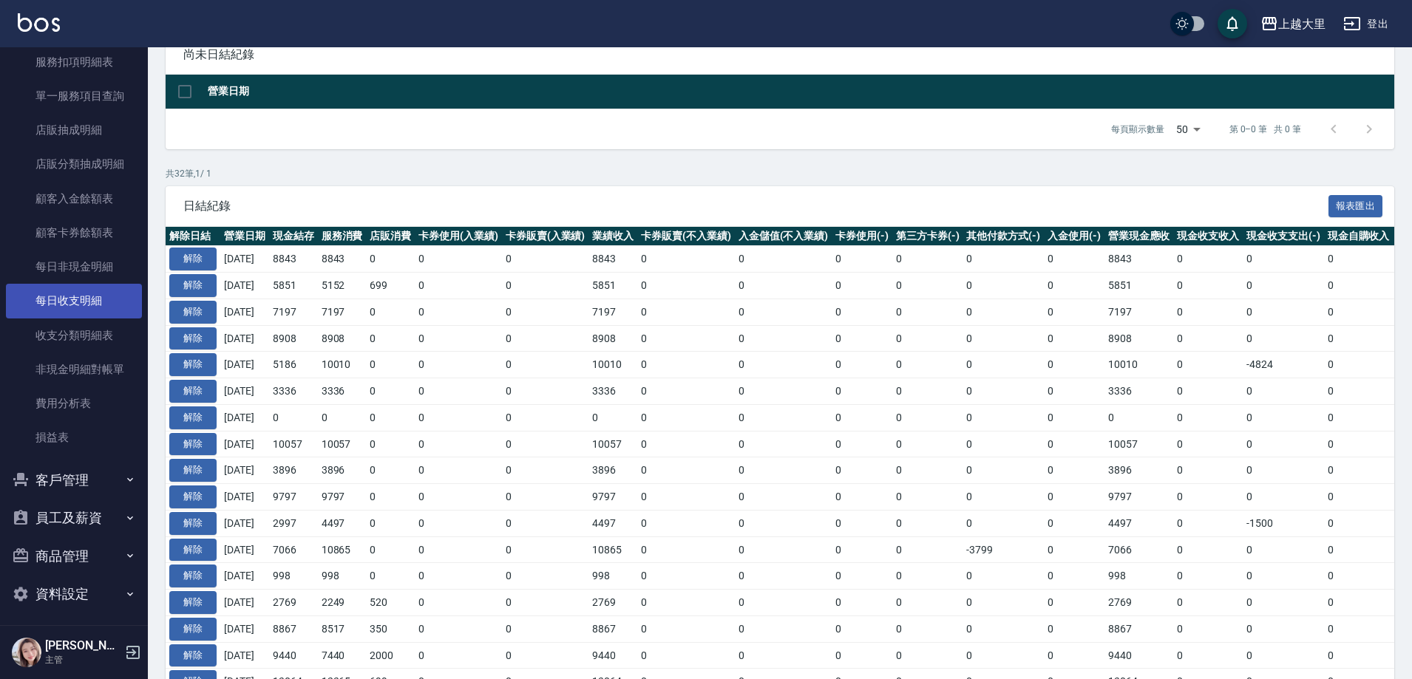
click at [101, 298] on link "每日收支明細" at bounding box center [74, 301] width 136 height 34
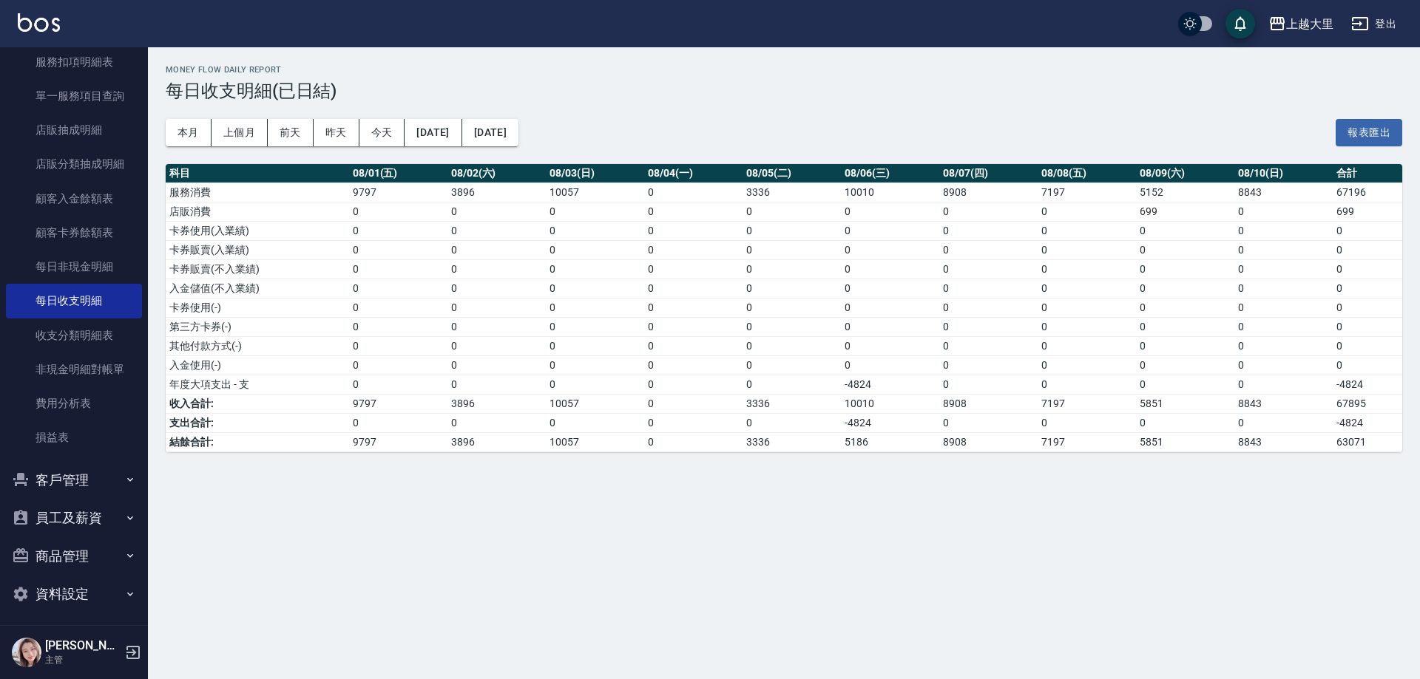
click at [360, 407] on td "9797" at bounding box center [398, 403] width 98 height 19
click at [460, 430] on td "0" at bounding box center [496, 422] width 98 height 19
click at [587, 446] on td "10057" at bounding box center [595, 442] width 98 height 19
click at [760, 446] on td "3336" at bounding box center [791, 442] width 98 height 19
click at [875, 441] on td "5186" at bounding box center [890, 442] width 98 height 19
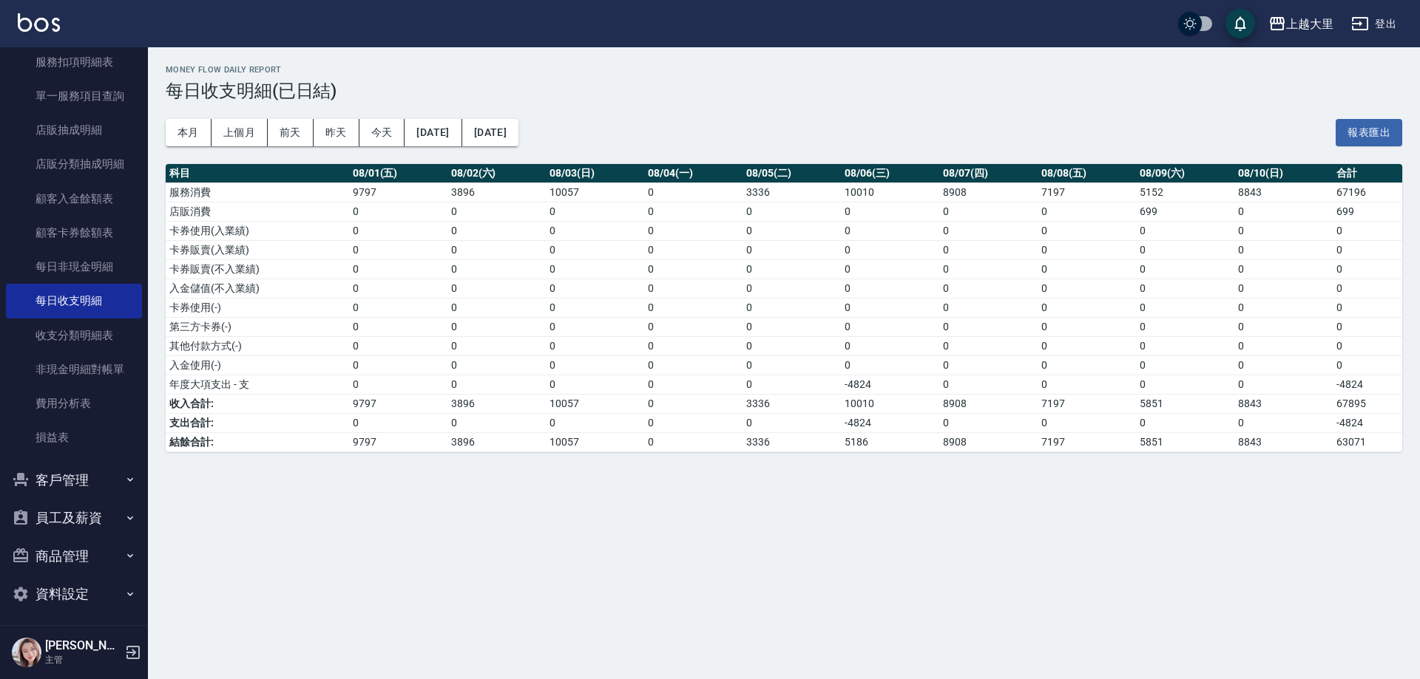
click at [954, 450] on td "8908" at bounding box center [988, 442] width 98 height 19
click at [1072, 448] on td "7197" at bounding box center [1086, 442] width 98 height 19
click at [1130, 437] on td "7197" at bounding box center [1086, 442] width 98 height 19
click at [1236, 438] on td "8843" at bounding box center [1283, 442] width 98 height 19
click at [1204, 414] on td "0" at bounding box center [1185, 422] width 98 height 19
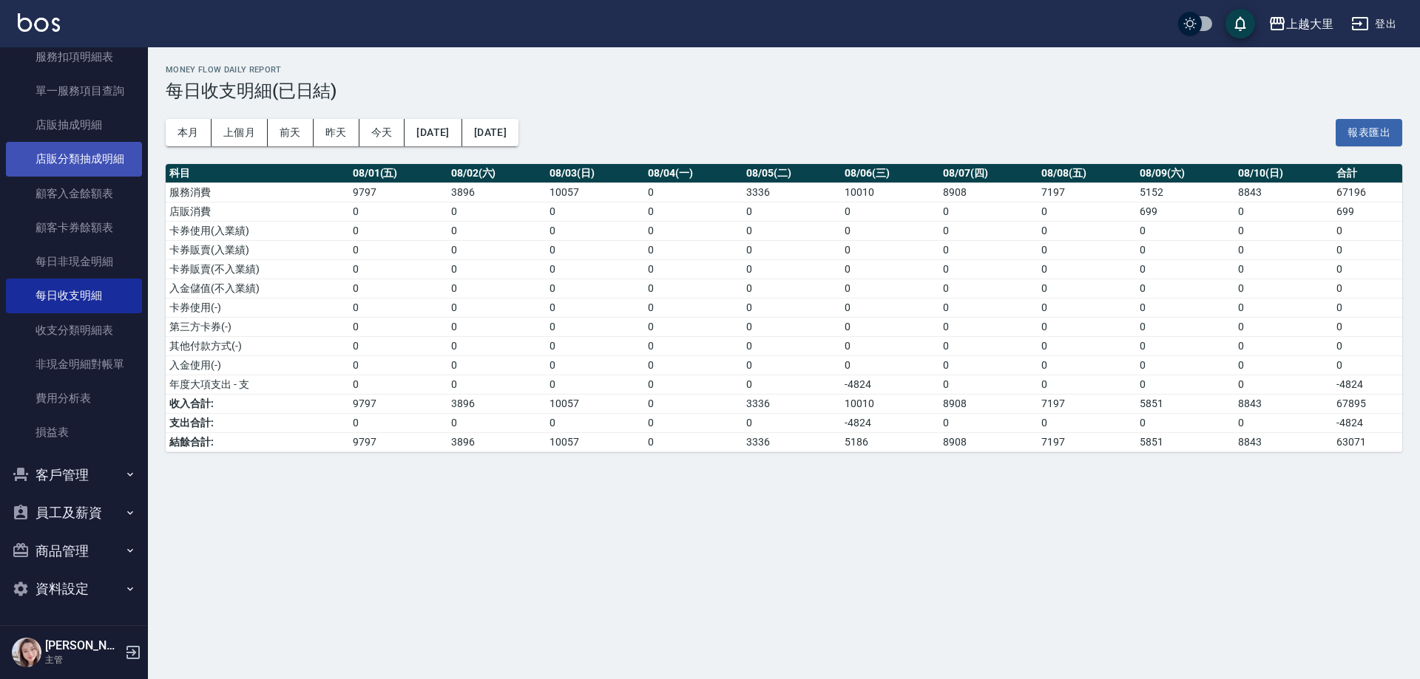
scroll to position [967, 0]
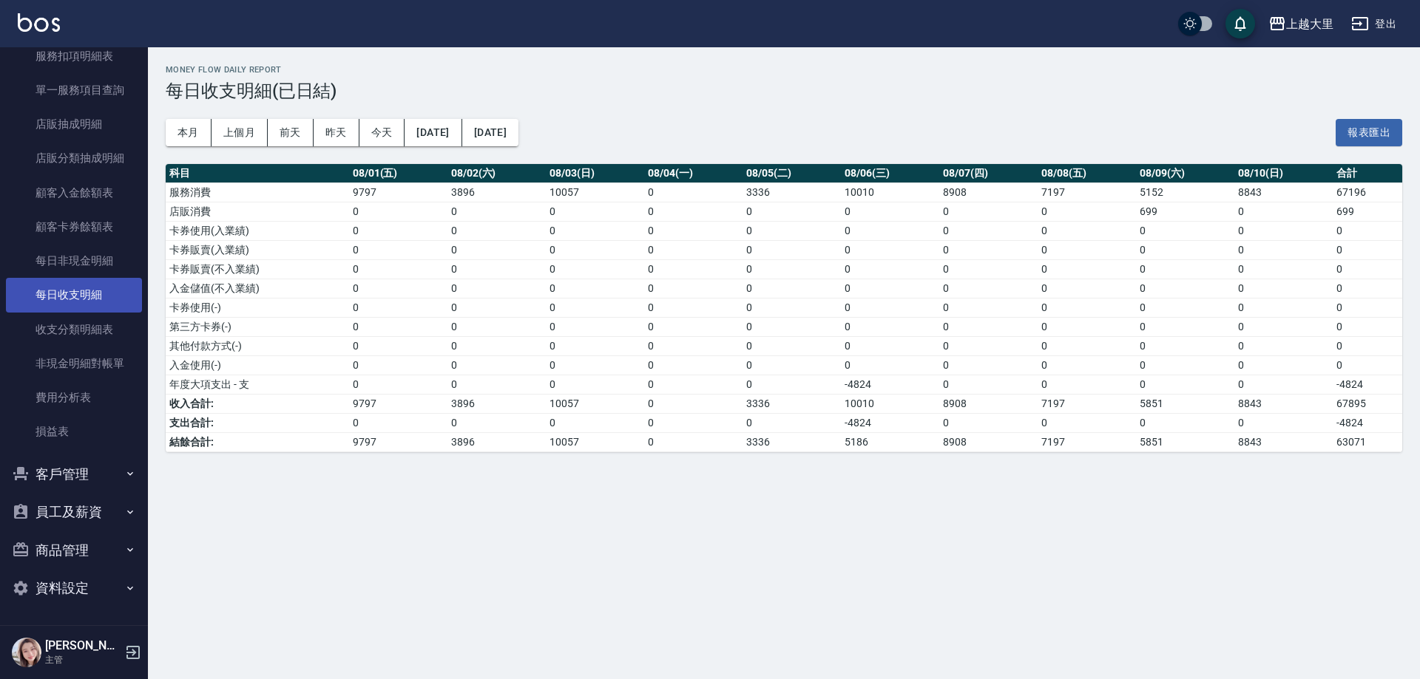
click at [108, 295] on link "每日收支明細" at bounding box center [74, 295] width 136 height 34
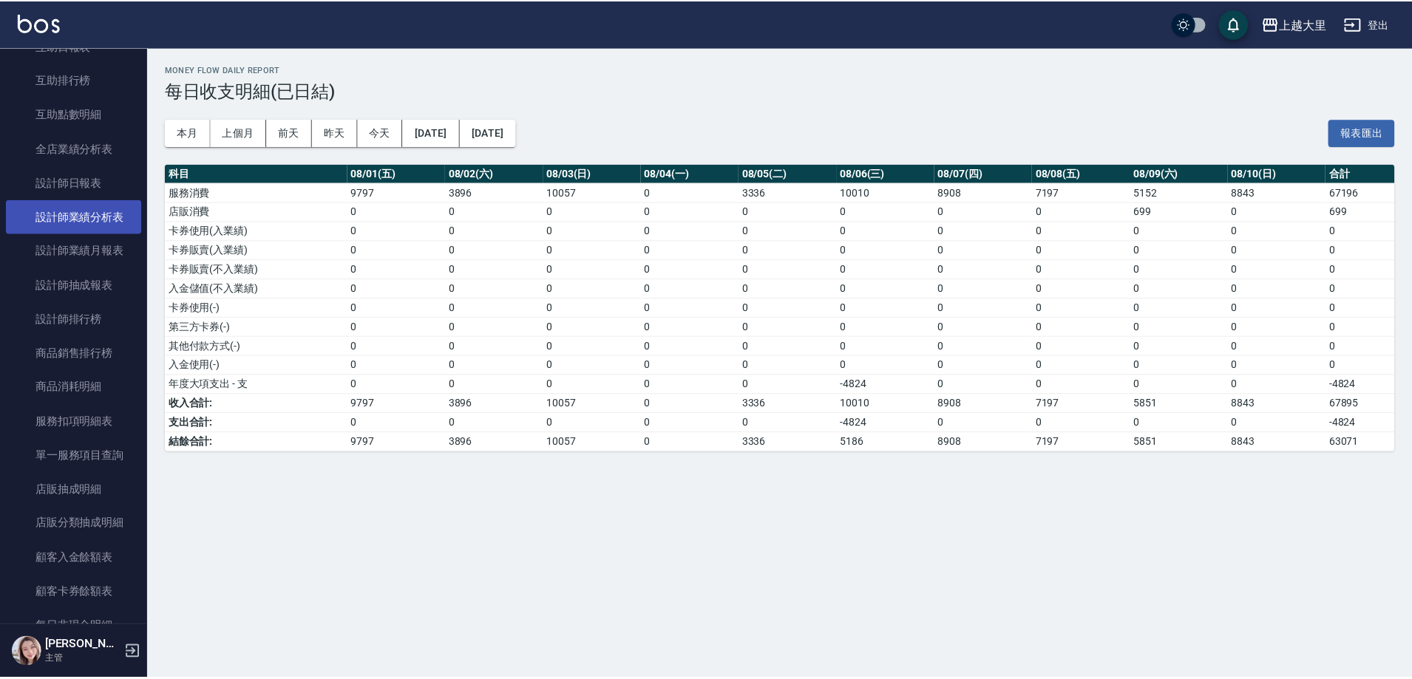
scroll to position [597, 0]
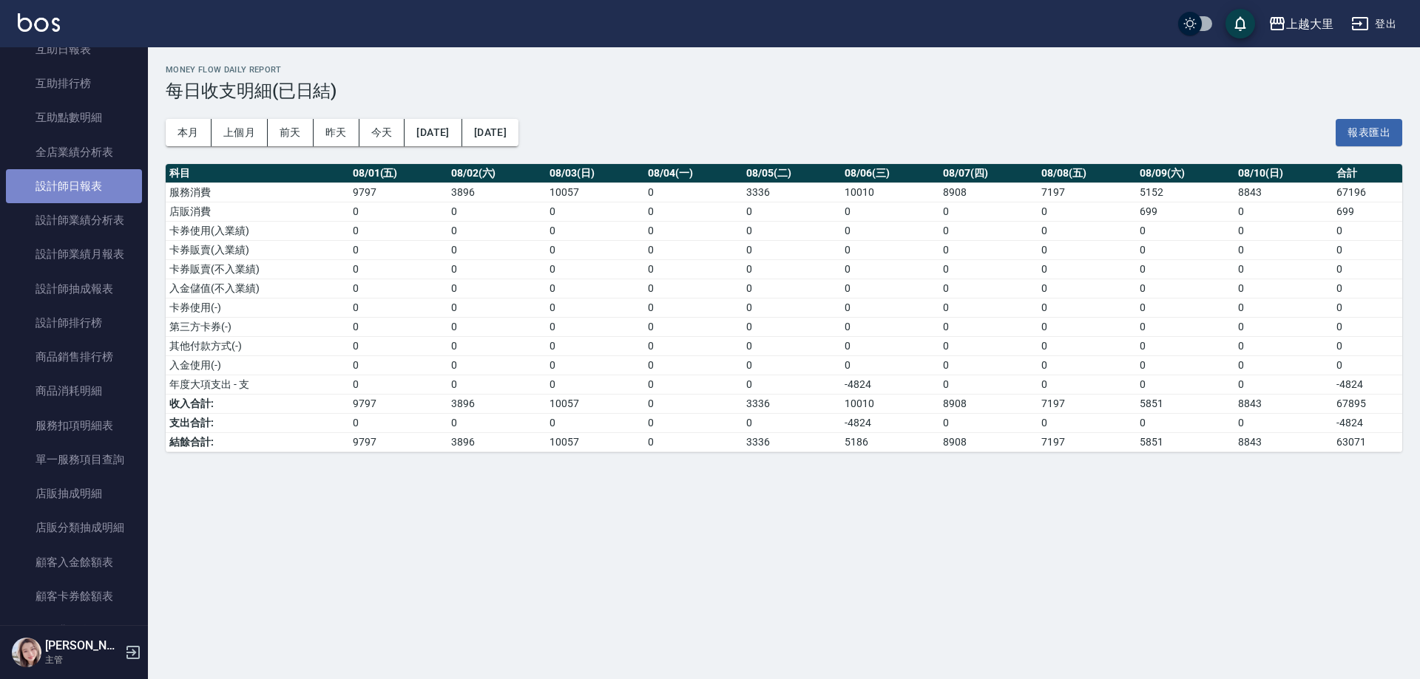
click at [73, 189] on link "設計師日報表" at bounding box center [74, 186] width 136 height 34
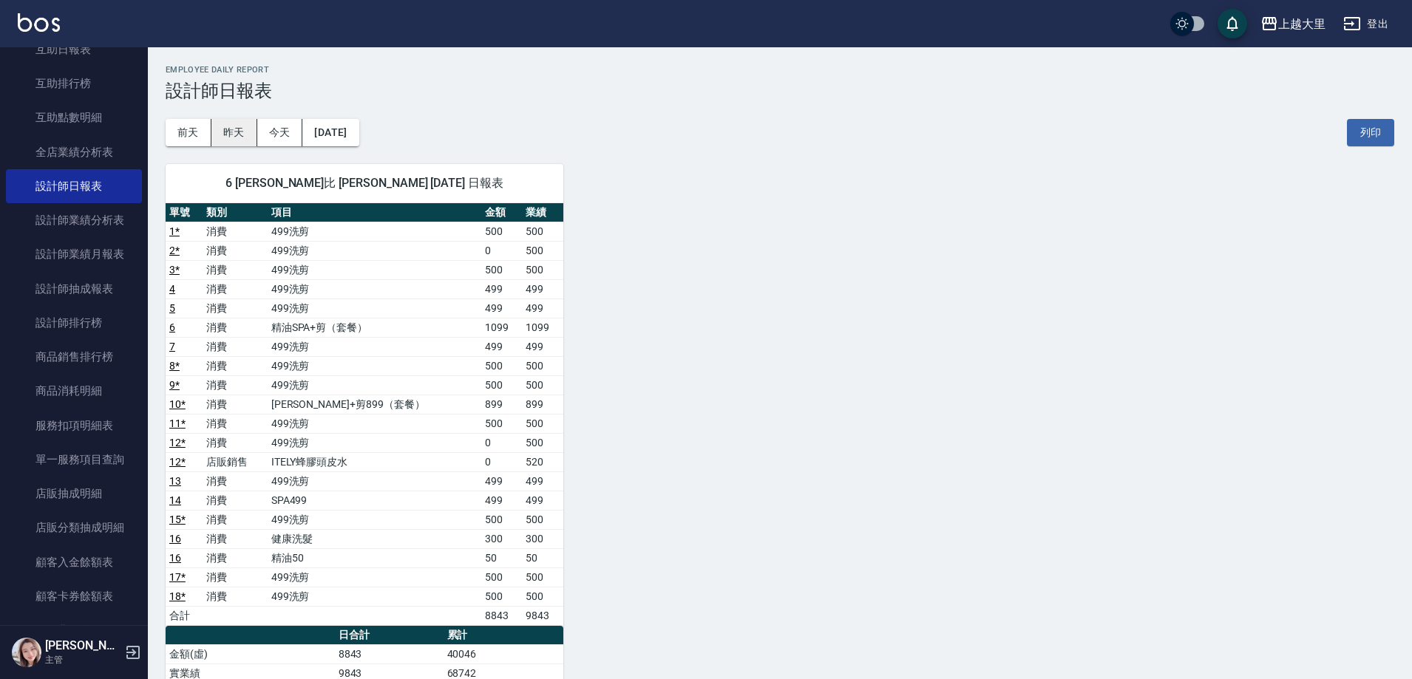
click at [230, 130] on button "昨天" at bounding box center [234, 132] width 46 height 27
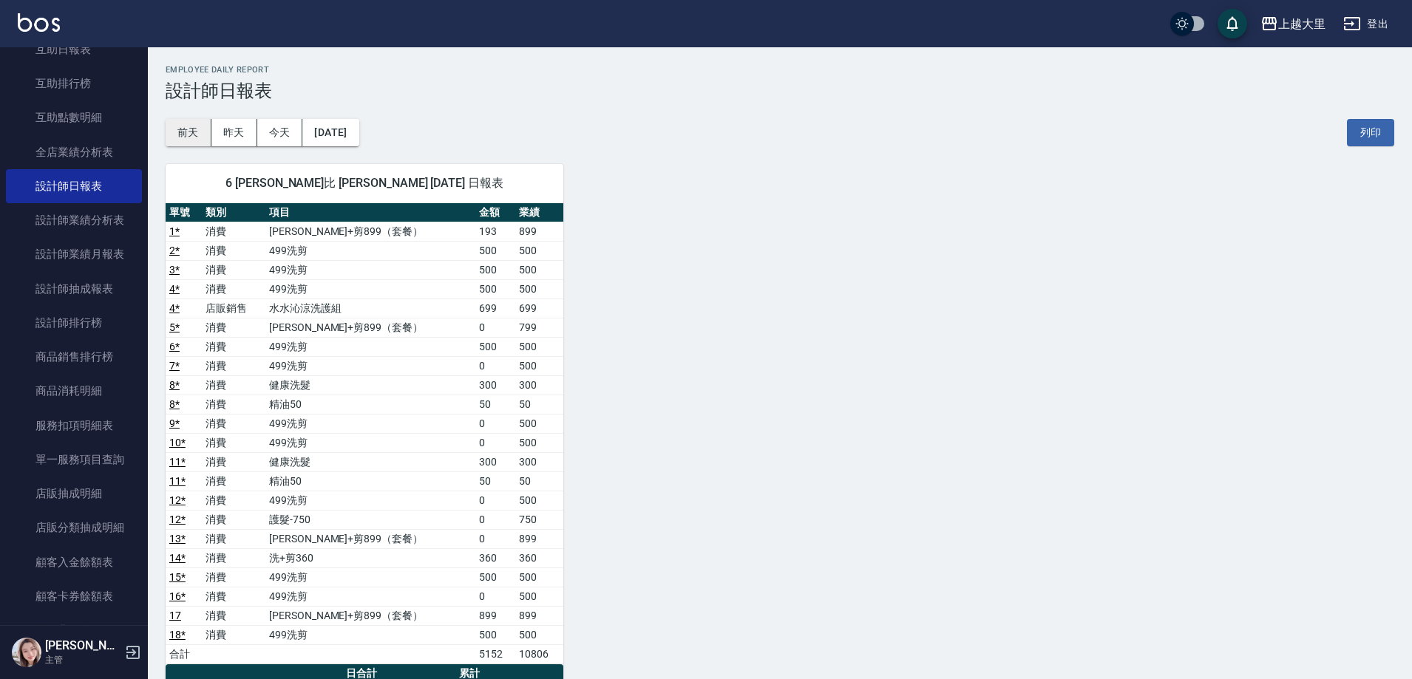
click at [191, 138] on button "前天" at bounding box center [189, 132] width 46 height 27
